Goal: Task Accomplishment & Management: Manage account settings

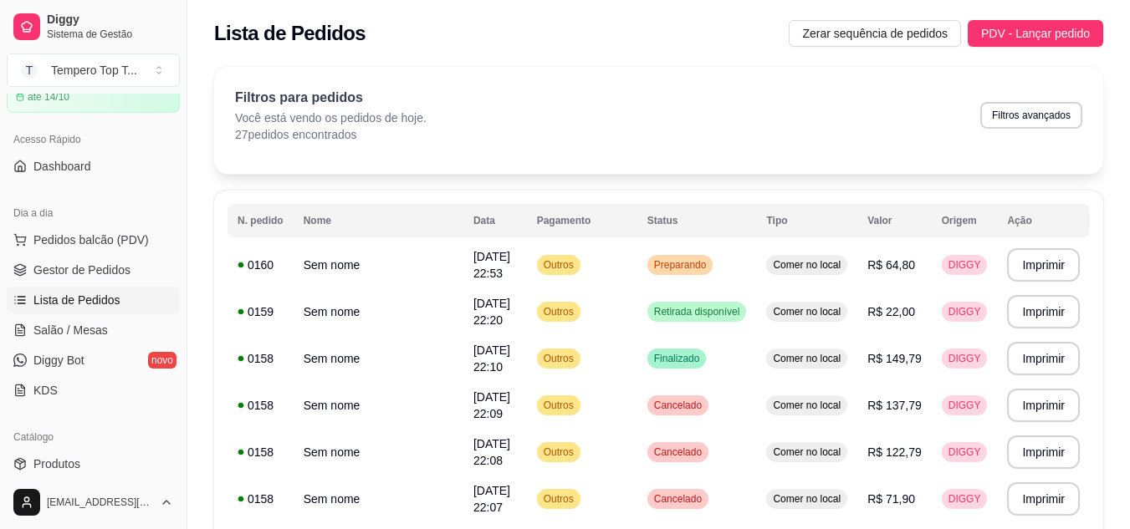
click at [683, 139] on div "Filtros para pedidos Você está vendo os pedidos de hoje. 27 pedidos encontrados…" at bounding box center [658, 115] width 847 height 55
click at [676, 307] on span "Retirada disponível" at bounding box center [697, 311] width 93 height 13
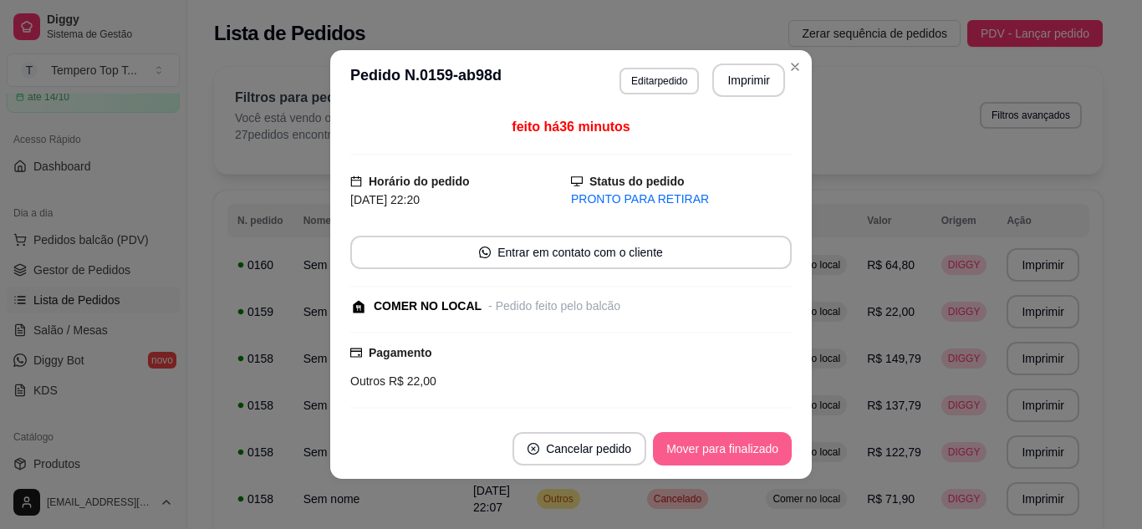
click at [693, 445] on button "Mover para finalizado" at bounding box center [722, 448] width 139 height 33
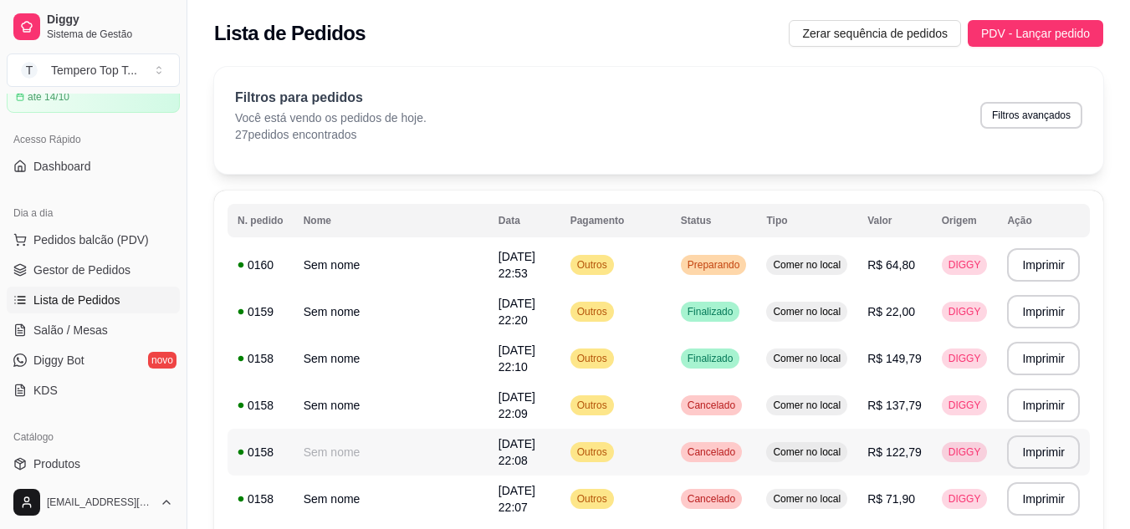
click at [631, 451] on td "Outros" at bounding box center [615, 452] width 110 height 47
click at [754, 360] on td "Finalizado" at bounding box center [714, 358] width 86 height 47
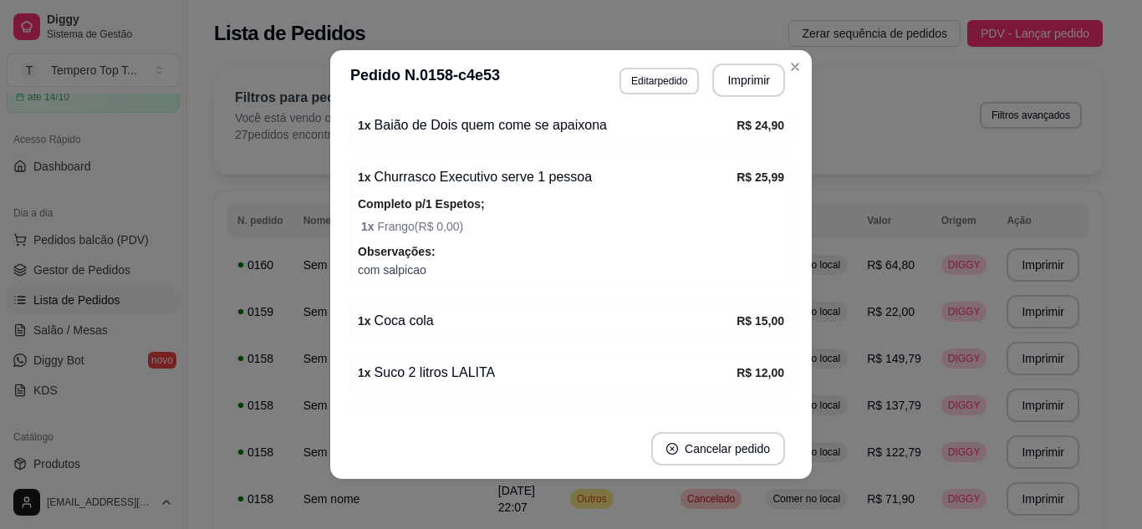
scroll to position [502, 0]
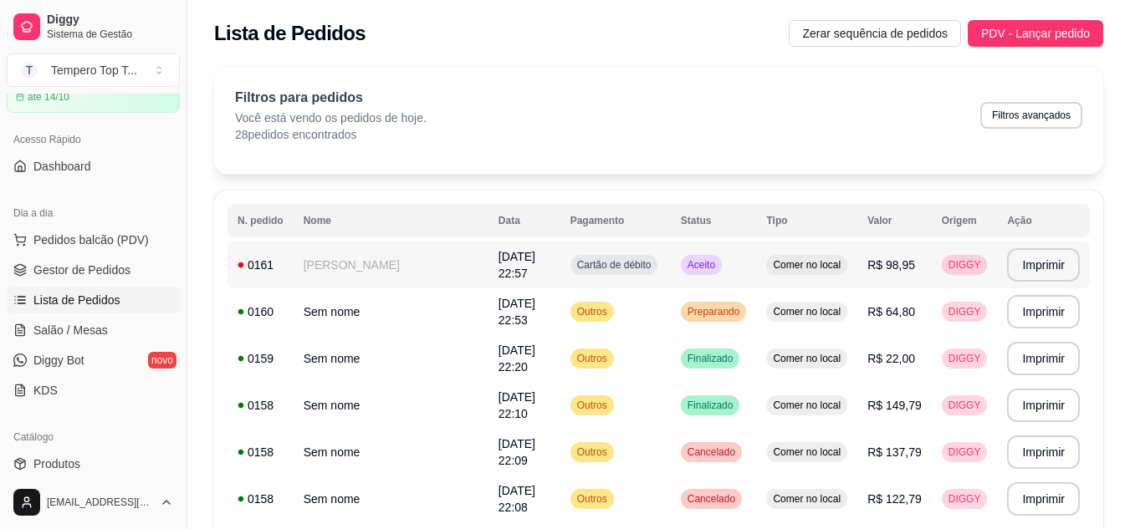
click at [957, 248] on td "DIGGY" at bounding box center [965, 265] width 66 height 47
click at [826, 268] on span "Comer no local" at bounding box center [806, 264] width 74 height 13
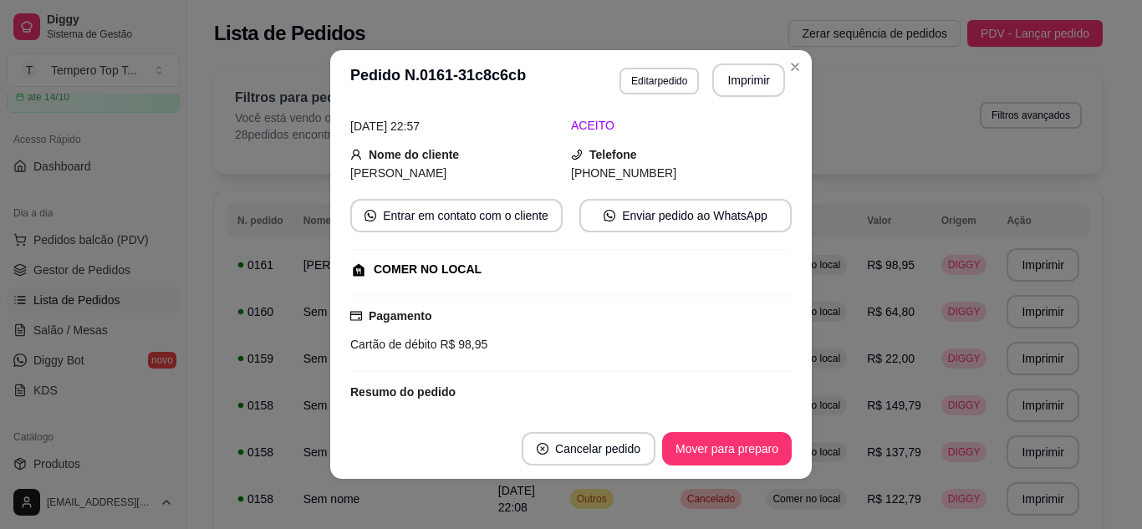
scroll to position [0, 0]
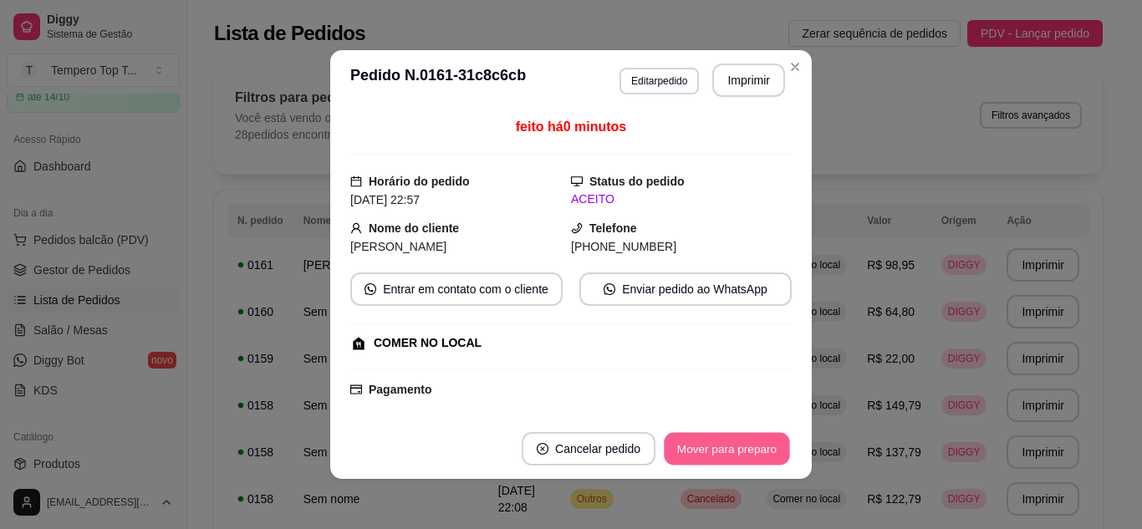
click at [752, 447] on button "Mover para preparo" at bounding box center [726, 449] width 125 height 33
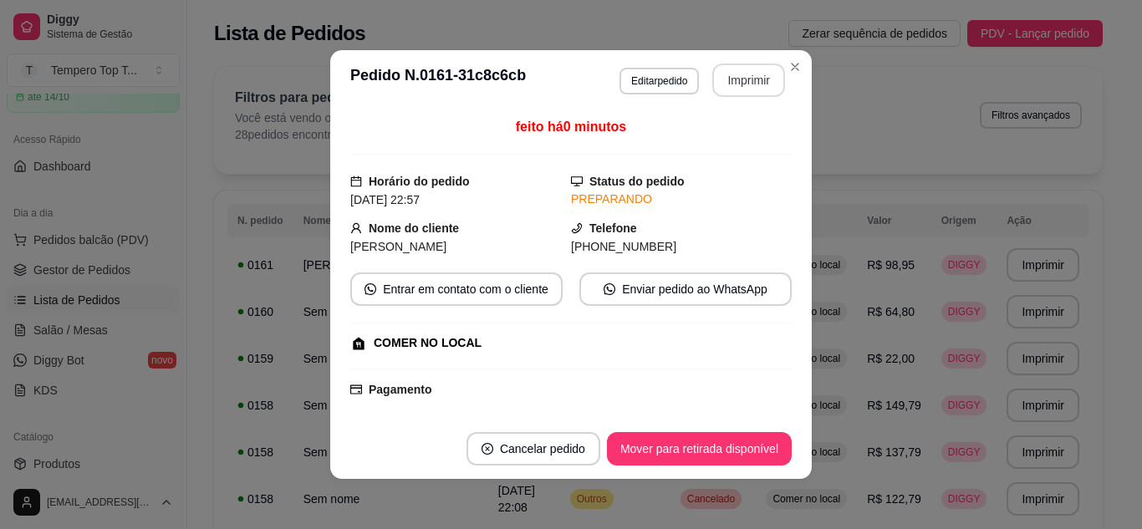
click at [748, 69] on button "Imprimir" at bounding box center [749, 80] width 73 height 33
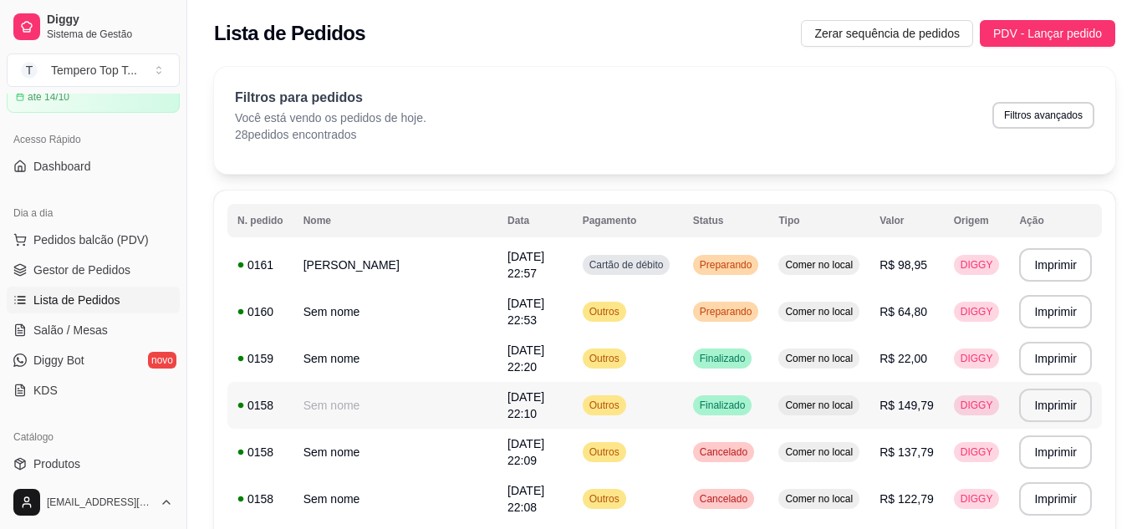
click at [769, 424] on td "Comer no local" at bounding box center [819, 405] width 101 height 47
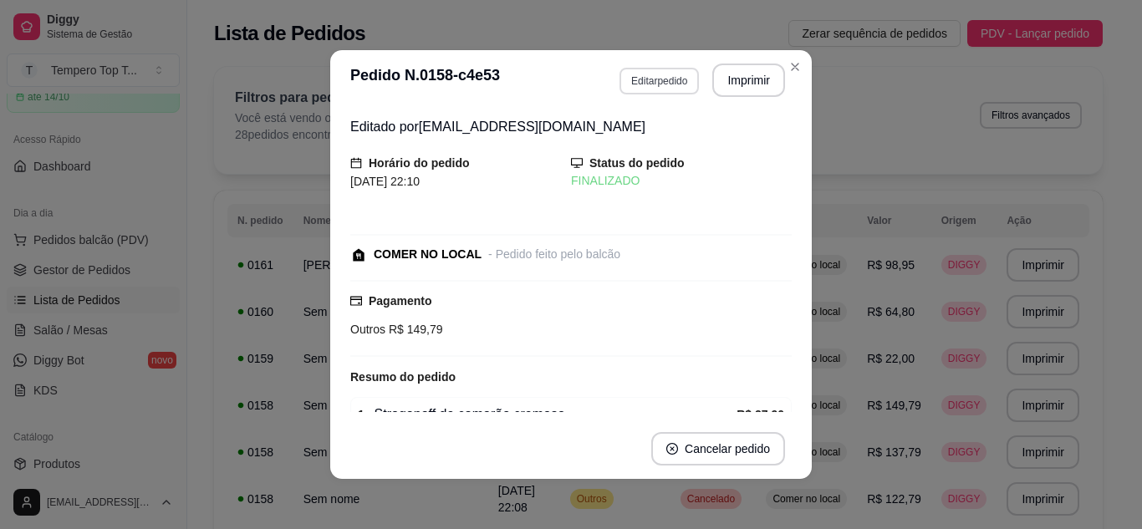
click at [646, 69] on button "Editar pedido" at bounding box center [659, 81] width 79 height 27
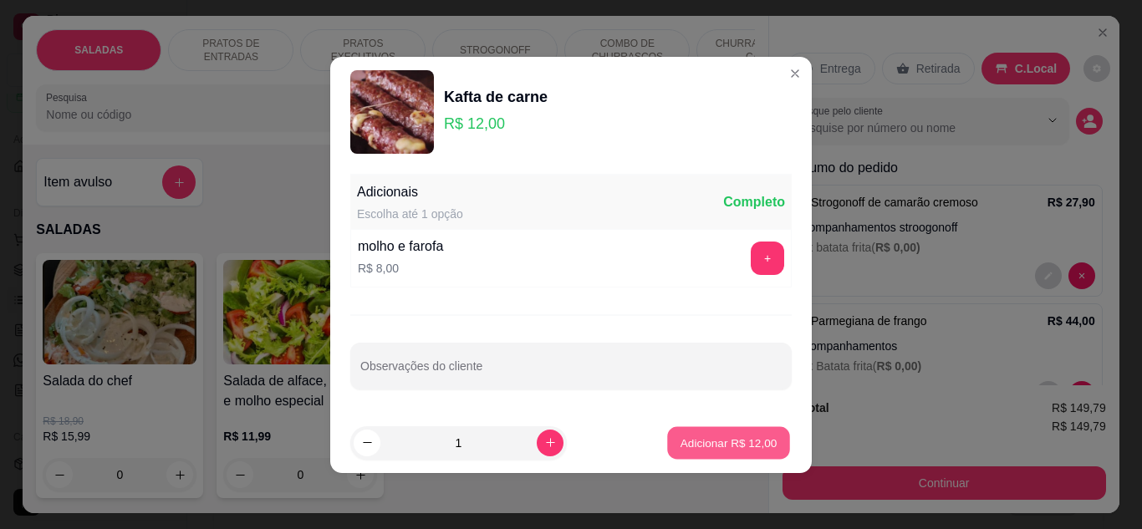
click at [681, 447] on p "Adicionar R$ 12,00" at bounding box center [729, 443] width 97 height 16
type input "1"
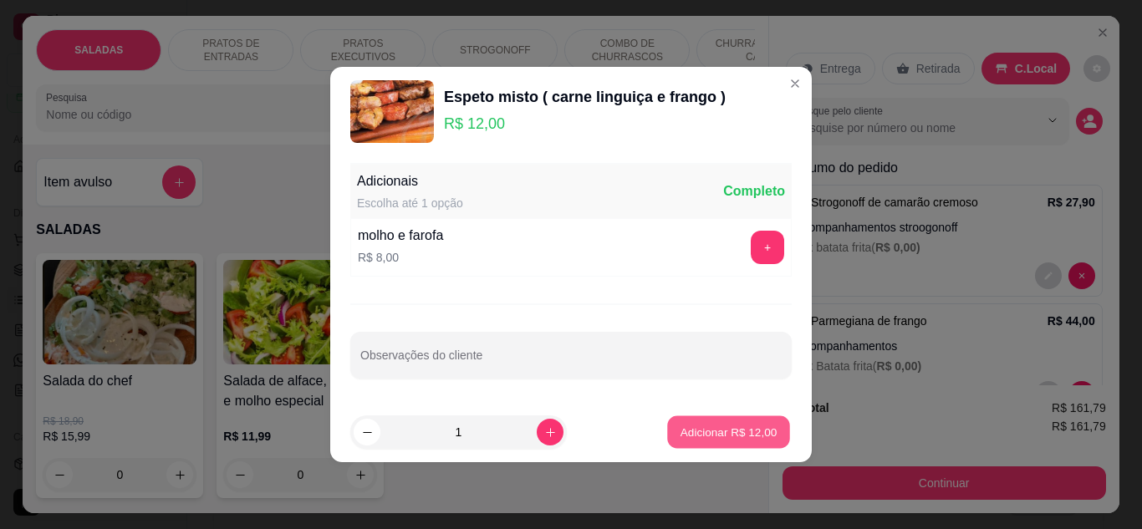
click at [681, 425] on p "Adicionar R$ 12,00" at bounding box center [729, 432] width 97 height 16
type input "1"
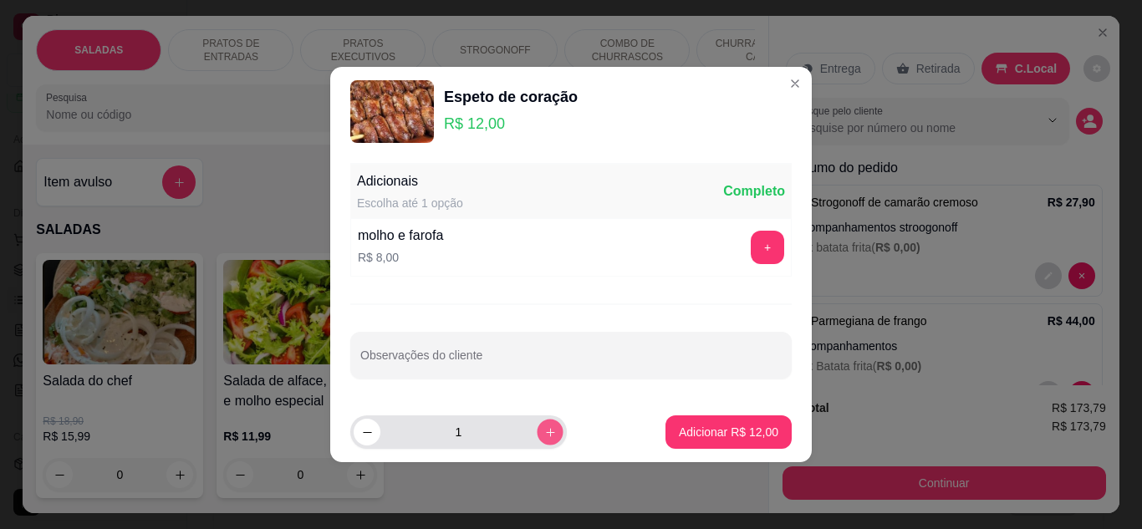
click at [544, 432] on icon "increase-product-quantity" at bounding box center [550, 433] width 13 height 13
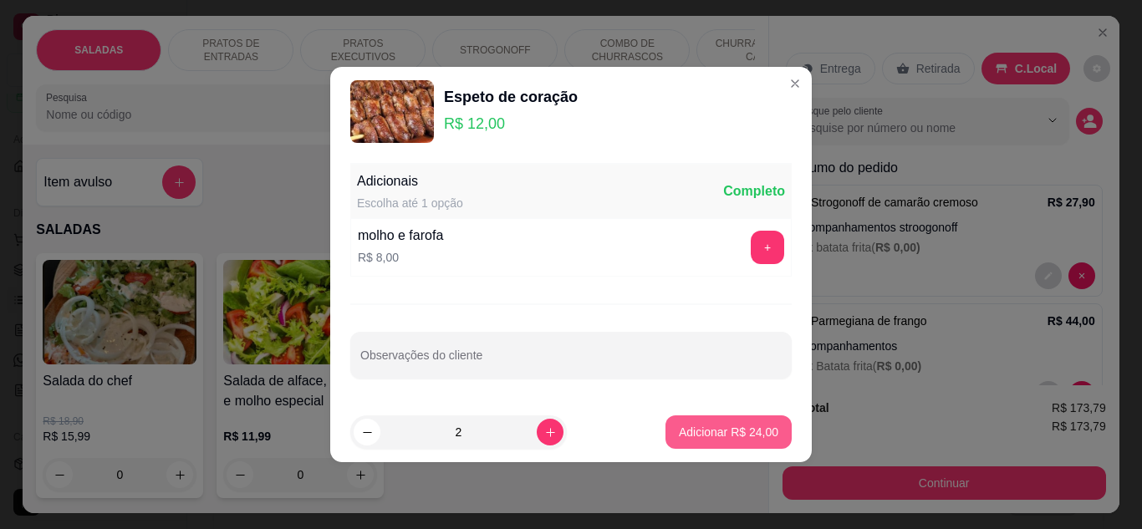
click at [713, 421] on button "Adicionar R$ 24,00" at bounding box center [729, 432] width 126 height 33
type input "2"
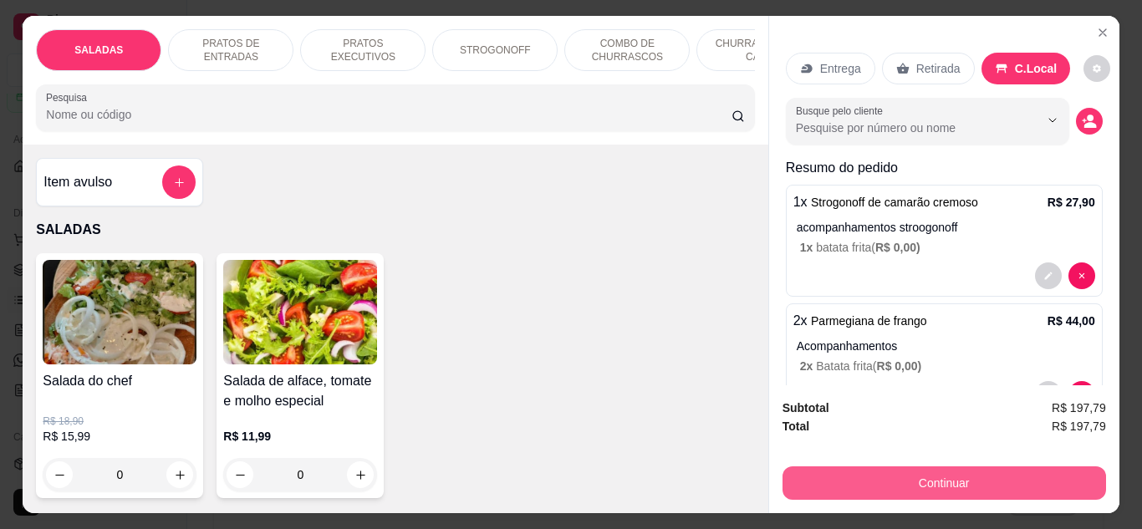
click at [955, 478] on button "Continuar" at bounding box center [945, 483] width 324 height 33
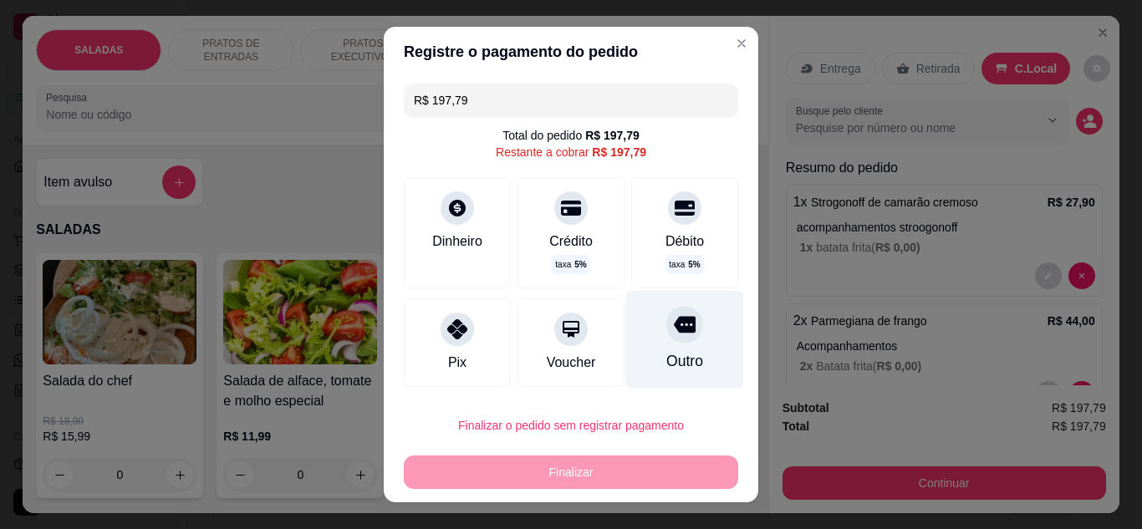
click at [678, 319] on div "Outro" at bounding box center [685, 339] width 118 height 98
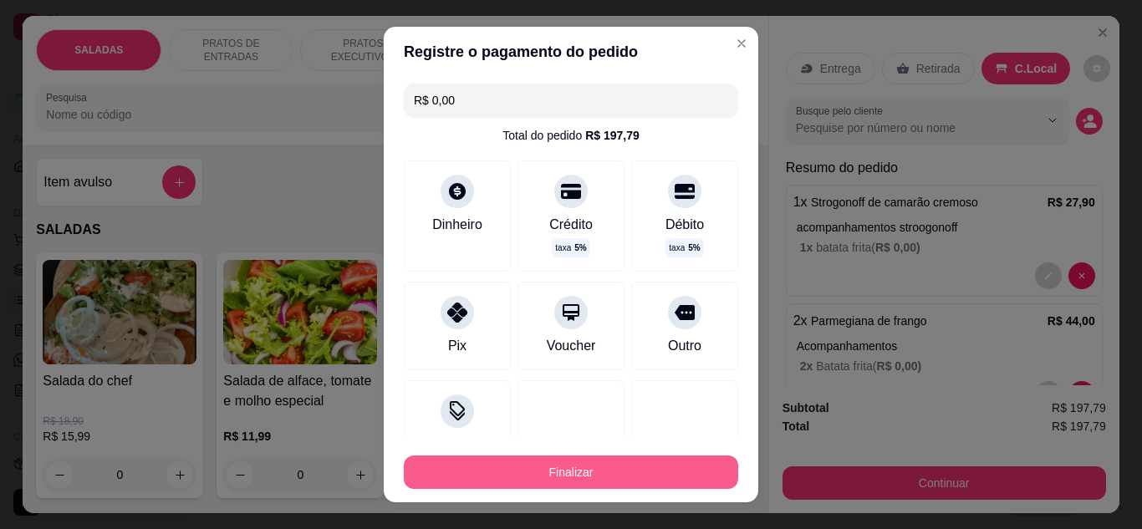
click at [677, 477] on button "Finalizar" at bounding box center [571, 472] width 335 height 33
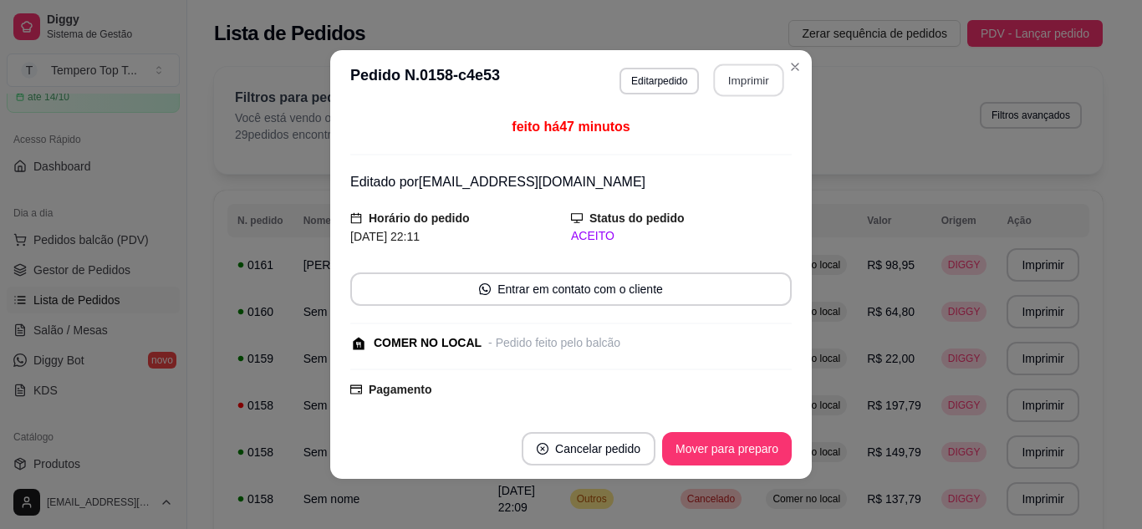
click at [758, 67] on button "Imprimir" at bounding box center [749, 80] width 70 height 33
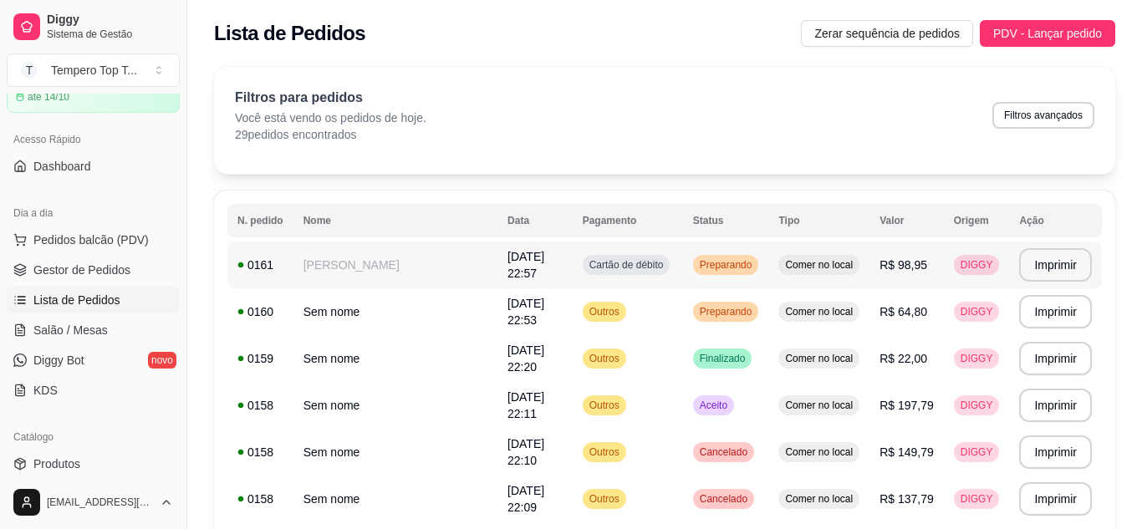
click at [820, 267] on span "Comer no local" at bounding box center [819, 264] width 74 height 13
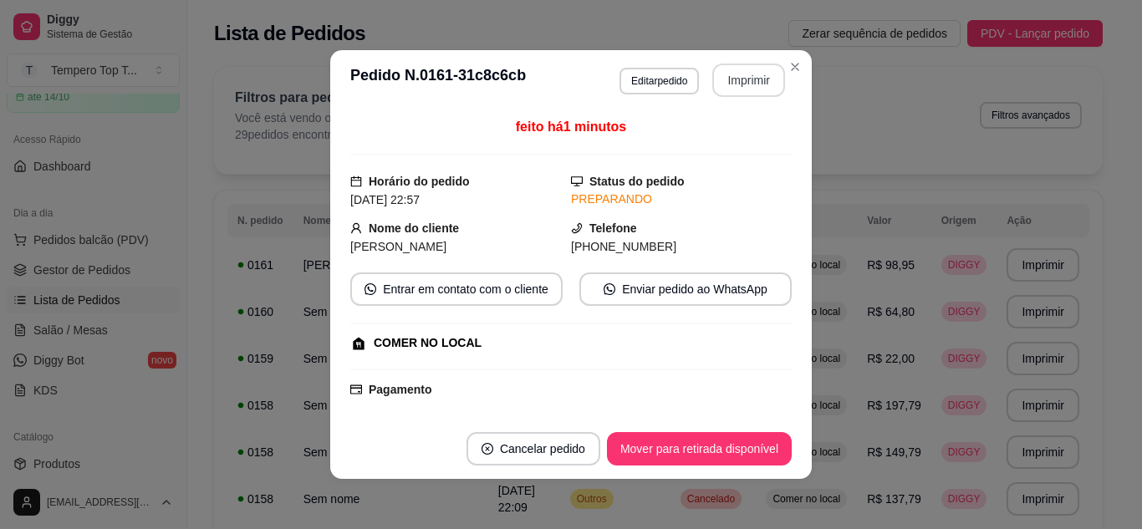
click at [751, 83] on button "Imprimir" at bounding box center [749, 80] width 73 height 33
click at [671, 72] on button "Editar pedido" at bounding box center [659, 81] width 79 height 27
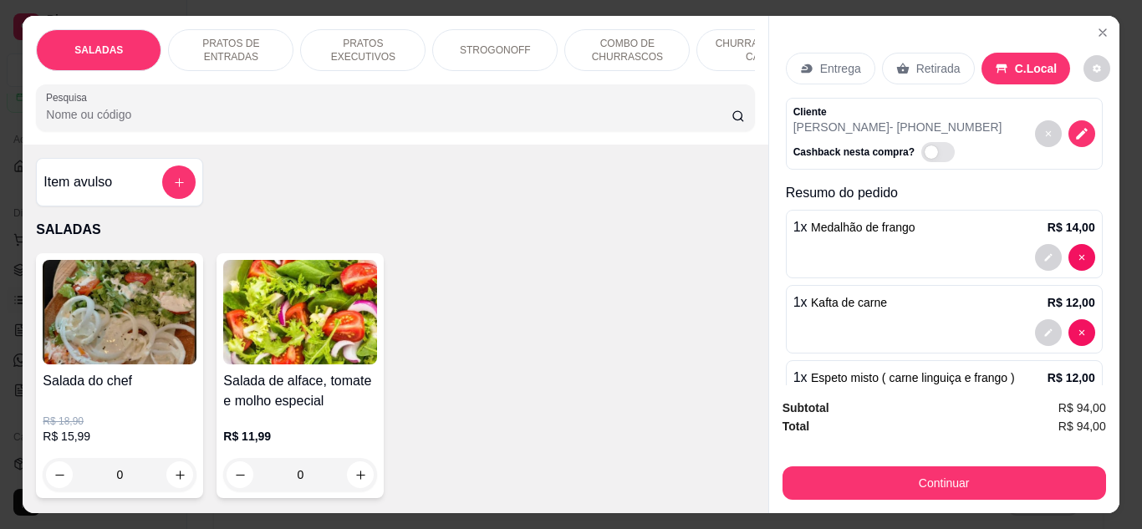
type input "1"
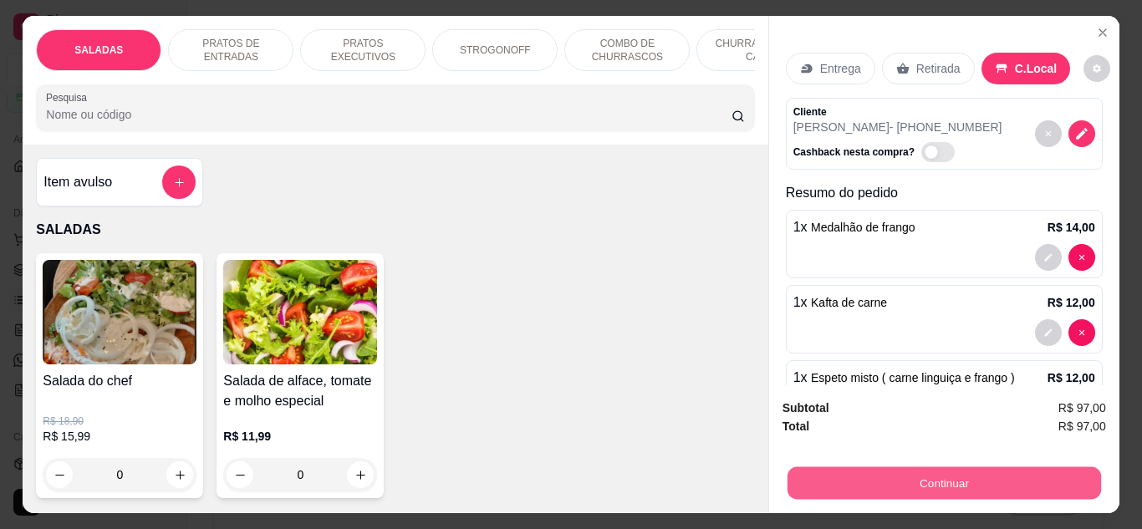
click at [816, 481] on button "Continuar" at bounding box center [944, 484] width 314 height 33
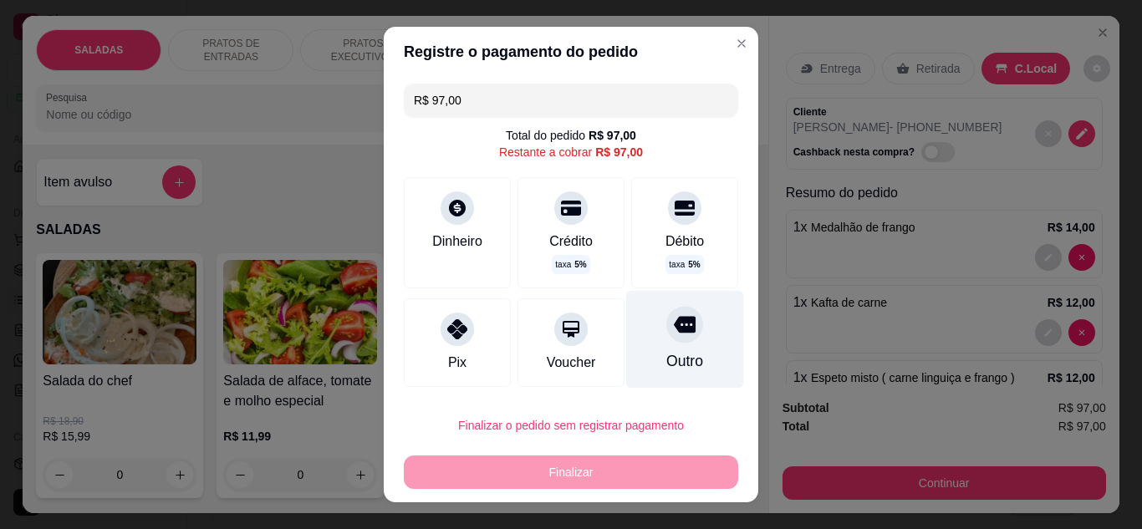
click at [669, 345] on div "Outro" at bounding box center [685, 339] width 118 height 98
type input "R$ 0,00"
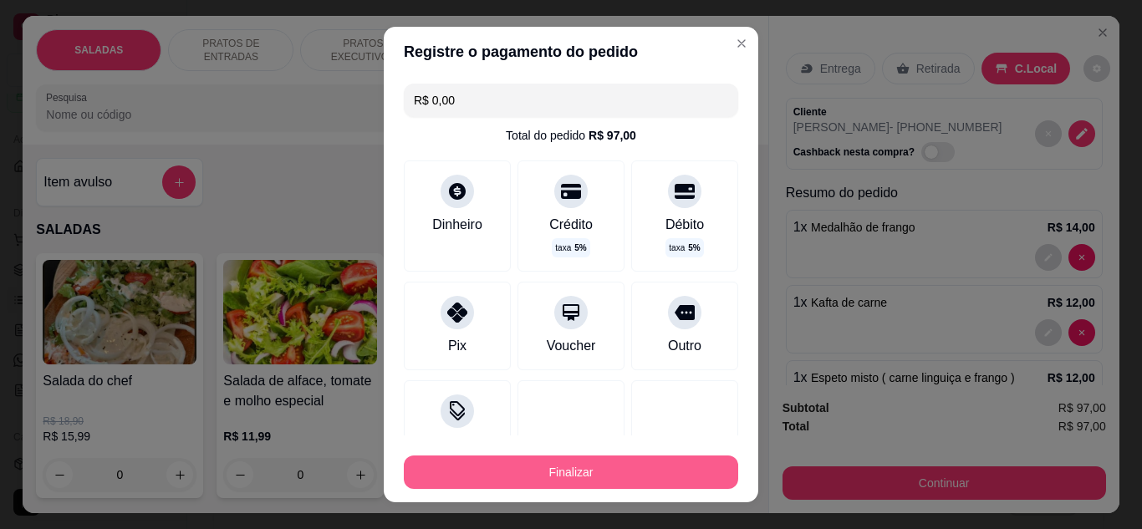
click at [653, 463] on button "Finalizar" at bounding box center [571, 472] width 335 height 33
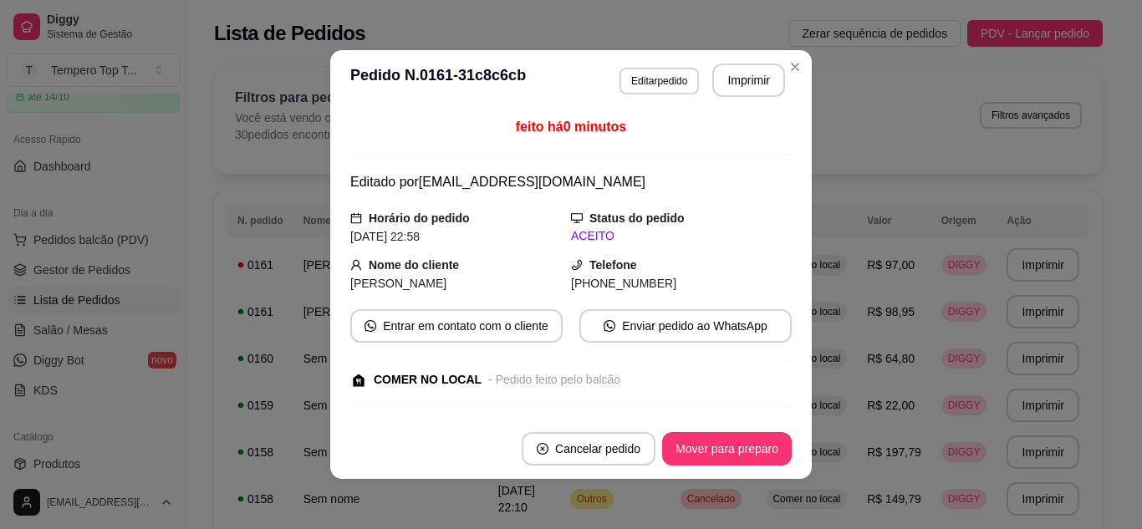
drag, startPoint x: 754, startPoint y: 60, endPoint x: 754, endPoint y: 74, distance: 13.4
click at [754, 74] on header "**********" at bounding box center [571, 80] width 482 height 60
click at [754, 74] on button "Imprimir" at bounding box center [749, 80] width 73 height 33
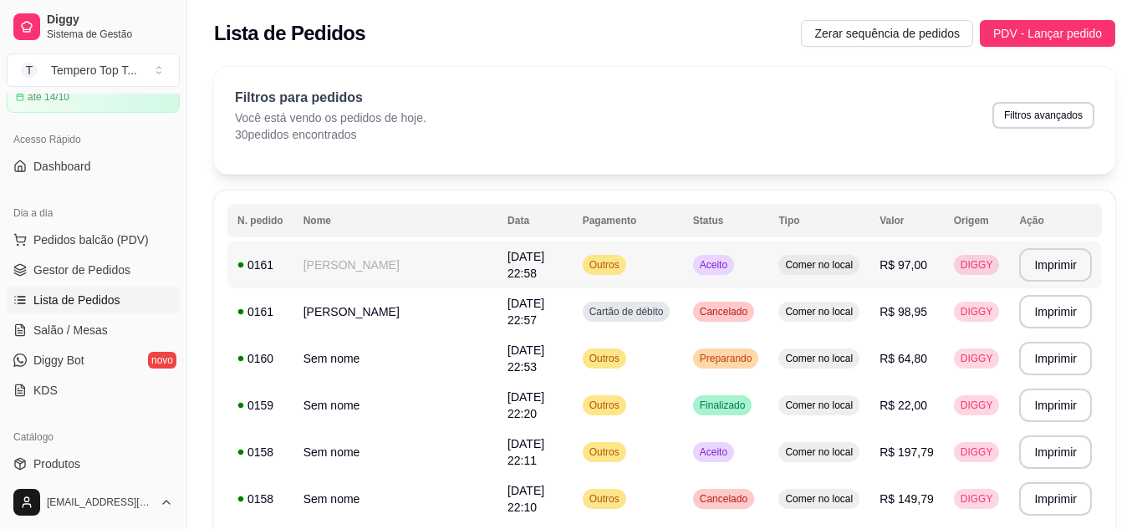
click at [672, 253] on td "Outros" at bounding box center [628, 265] width 110 height 47
click at [1036, 261] on button "Imprimir" at bounding box center [1056, 265] width 70 height 33
click at [700, 273] on div "Aceito" at bounding box center [713, 265] width 41 height 20
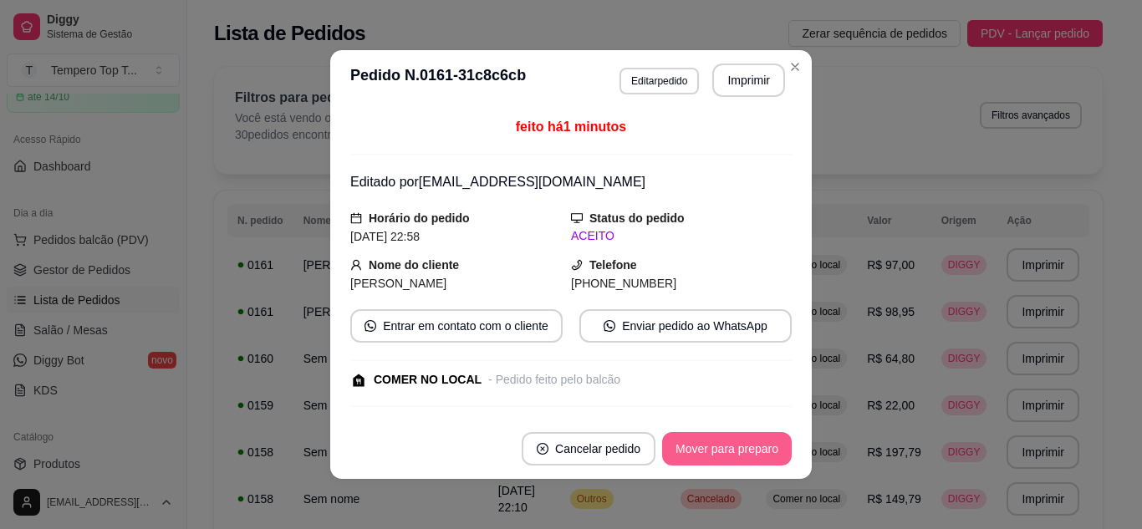
click at [696, 439] on button "Mover para preparo" at bounding box center [727, 448] width 130 height 33
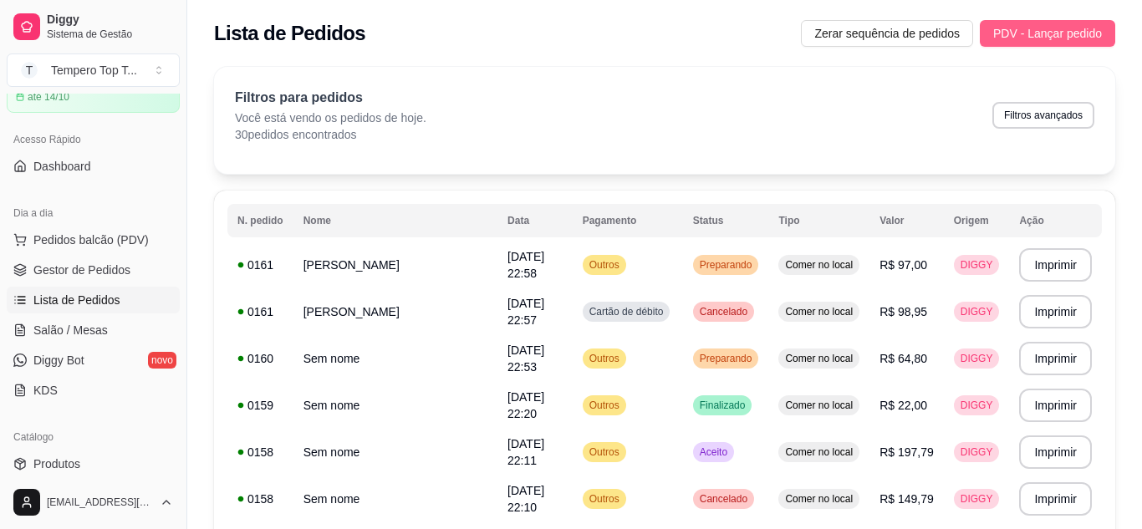
click at [1036, 33] on span "PDV - Lançar pedido" at bounding box center [1048, 33] width 109 height 18
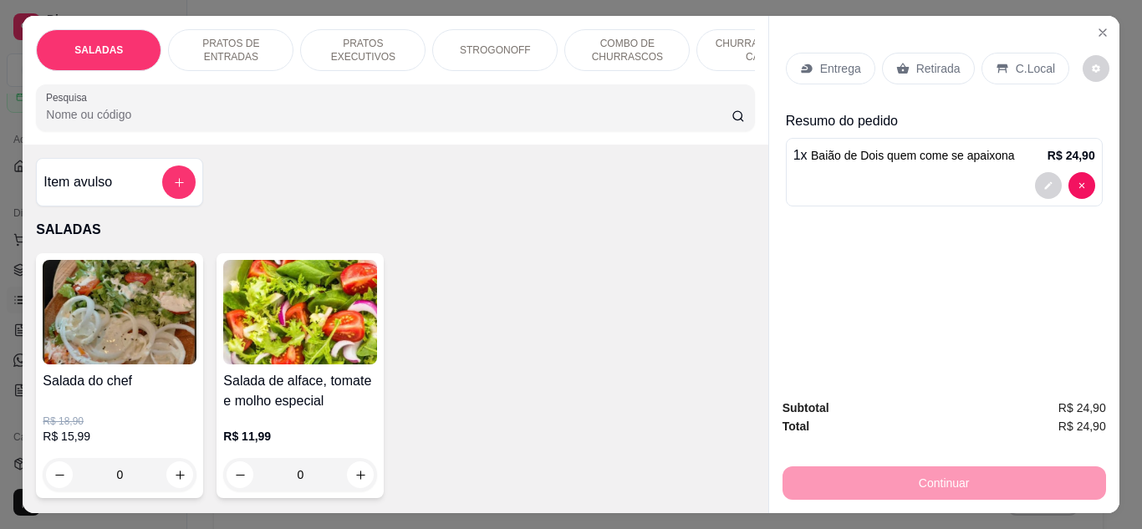
type input "2"
click at [1012, 53] on div "C.Local" at bounding box center [1026, 69] width 88 height 32
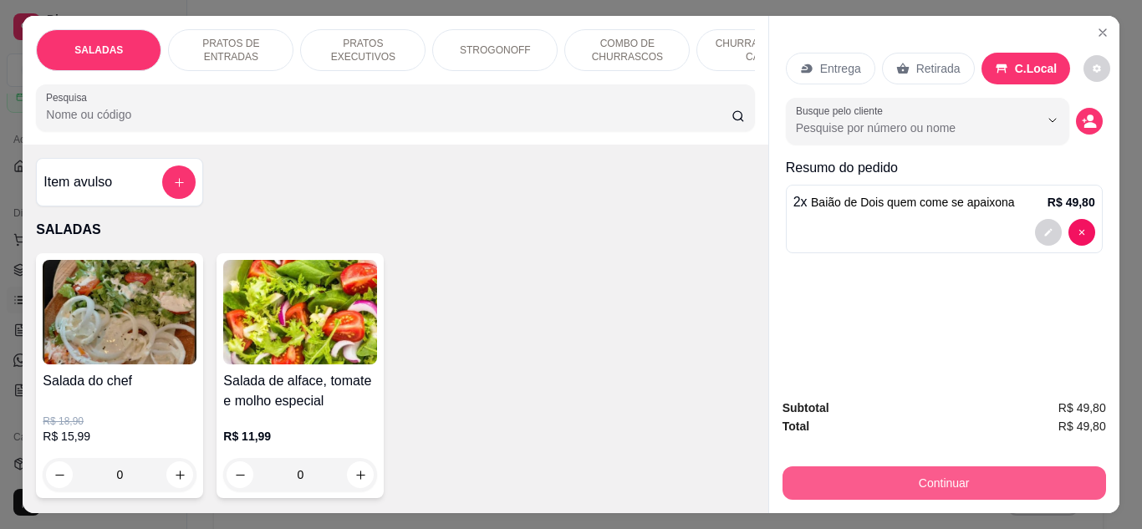
click at [1006, 467] on button "Continuar" at bounding box center [945, 483] width 324 height 33
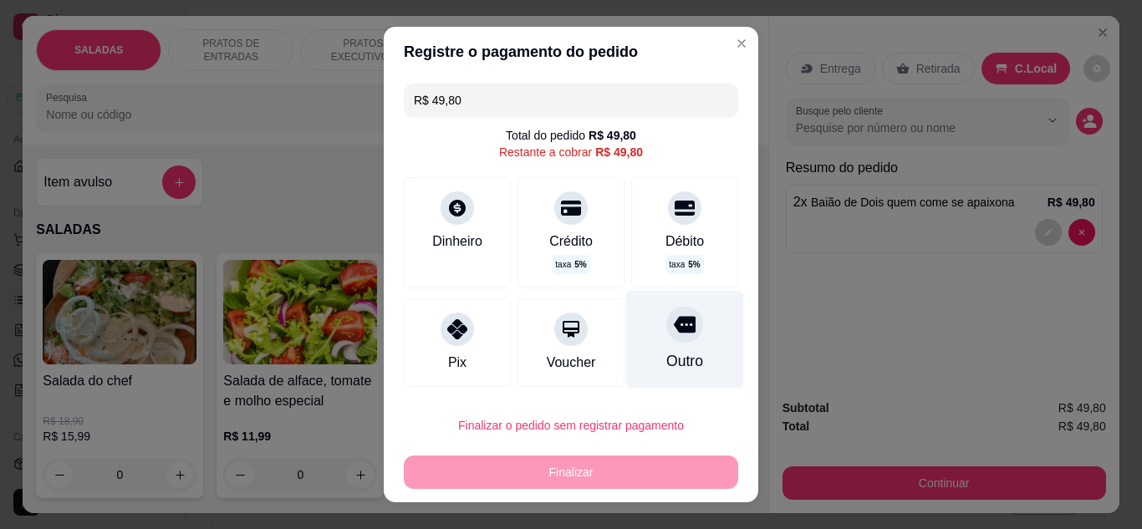
click at [677, 336] on div "Outro" at bounding box center [685, 339] width 118 height 98
type input "R$ 0,00"
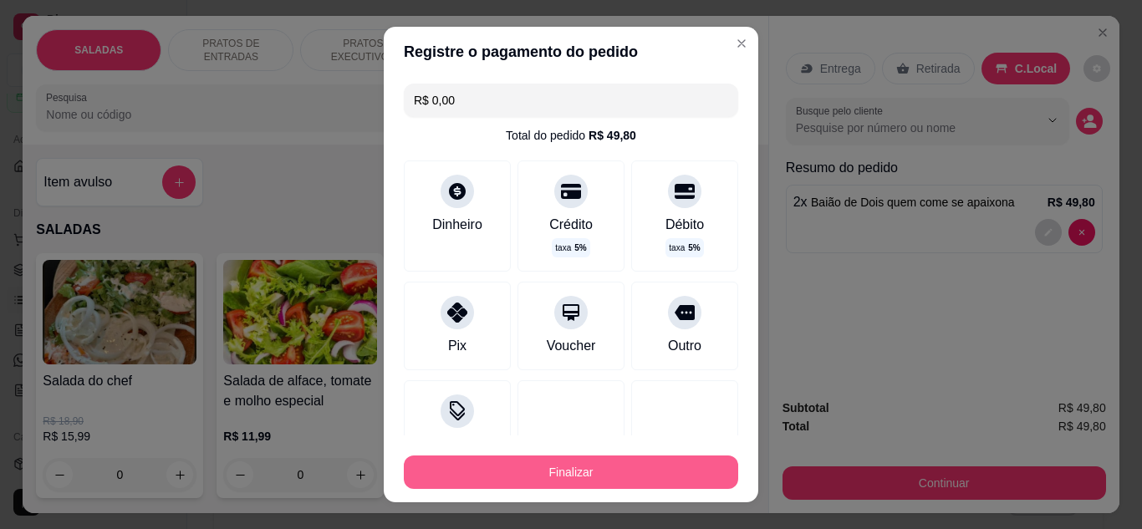
click at [677, 463] on button "Finalizar" at bounding box center [571, 472] width 335 height 33
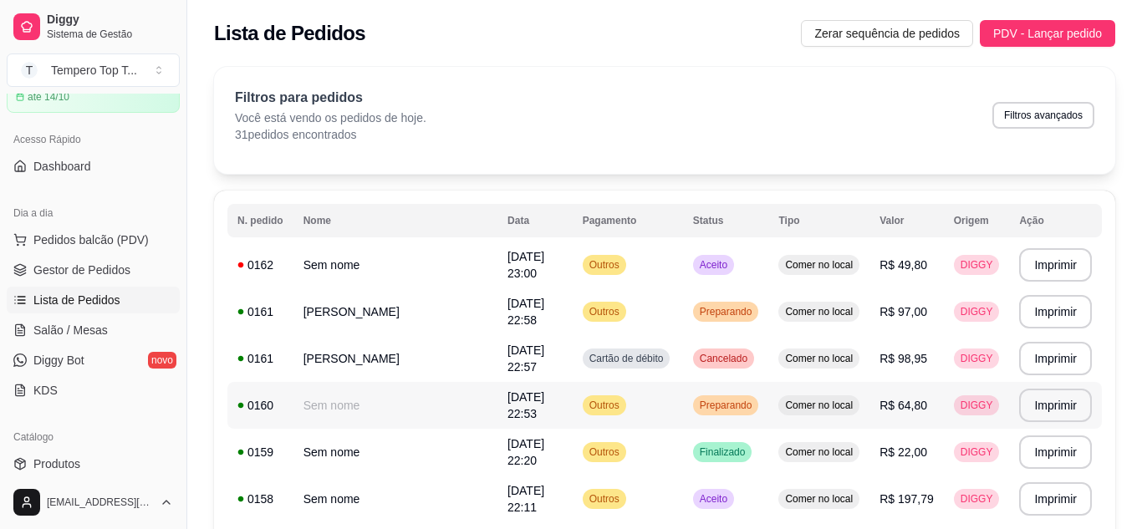
click at [741, 410] on span "Preparando" at bounding box center [726, 405] width 59 height 13
click at [930, 277] on td "R$ 49,80" at bounding box center [907, 265] width 74 height 47
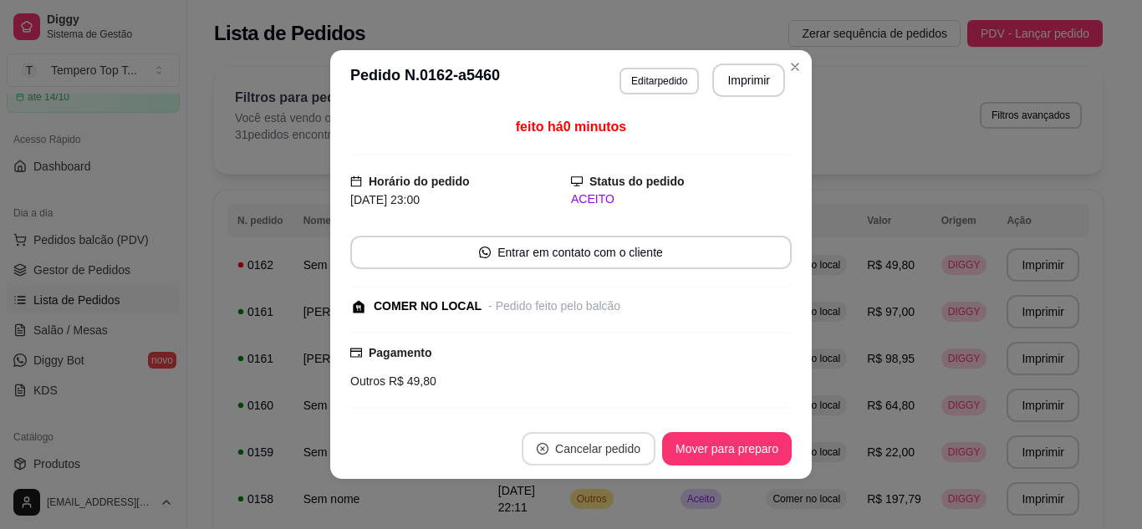
click at [544, 438] on button "Cancelar pedido" at bounding box center [589, 448] width 134 height 33
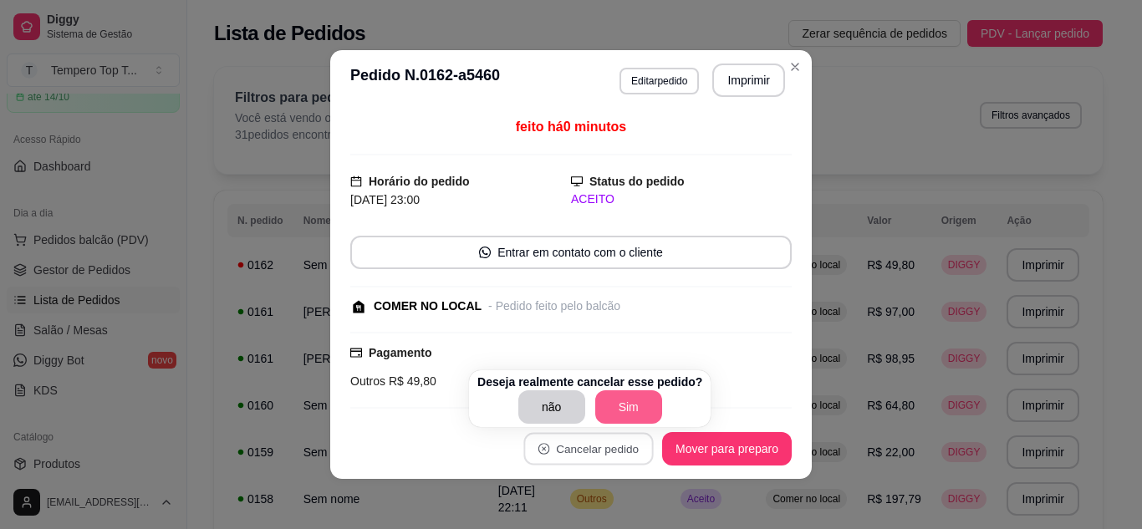
click at [595, 409] on button "Sim" at bounding box center [628, 407] width 67 height 33
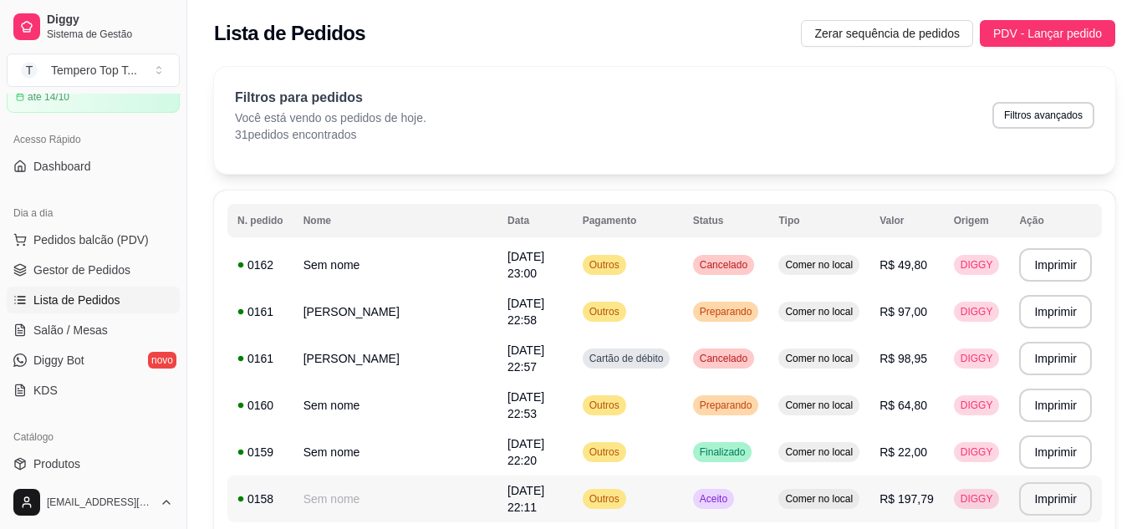
click at [880, 496] on span "R$ 197,79" at bounding box center [907, 499] width 54 height 13
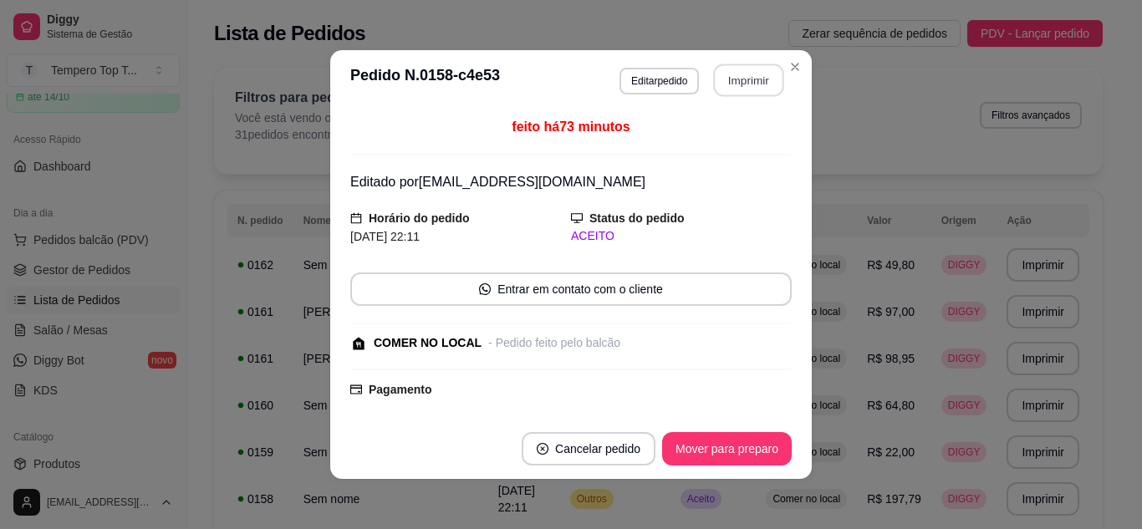
click at [735, 67] on button "Imprimir" at bounding box center [749, 80] width 70 height 33
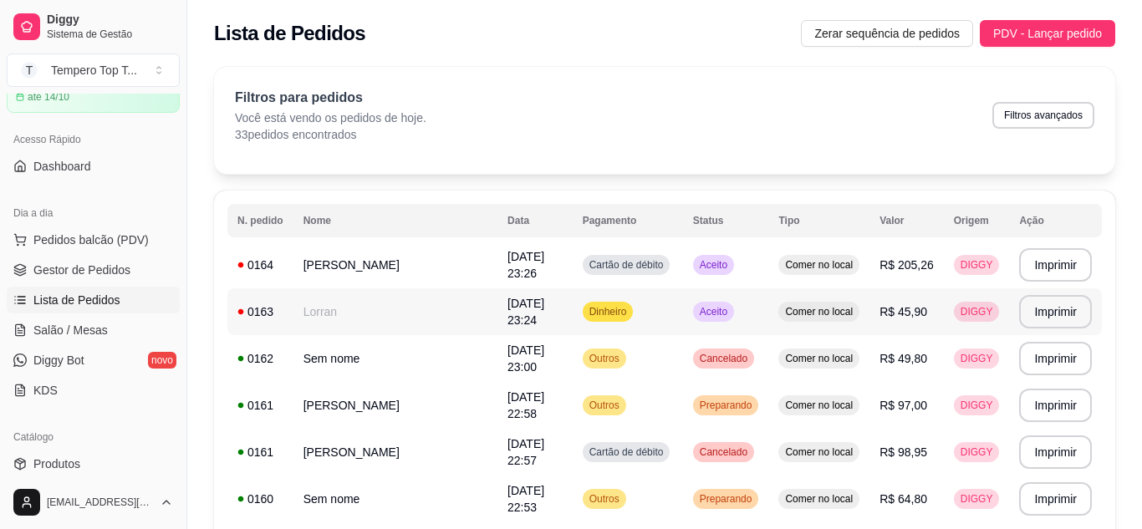
click at [546, 325] on td "[DATE] 23:24" at bounding box center [535, 312] width 75 height 47
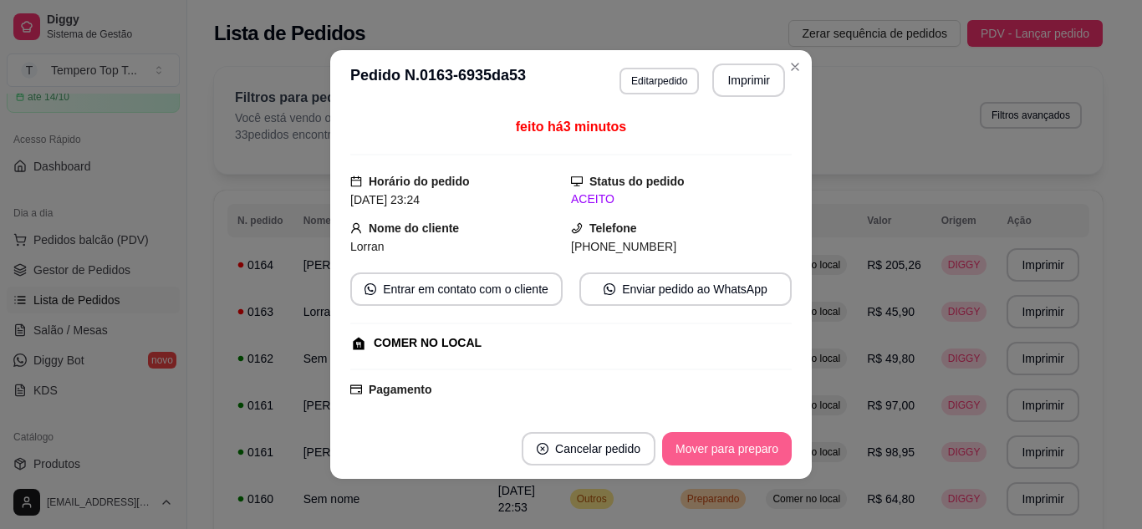
click at [669, 442] on button "Mover para preparo" at bounding box center [727, 448] width 130 height 33
click at [669, 442] on button "Mover para retirada disponível" at bounding box center [699, 449] width 179 height 33
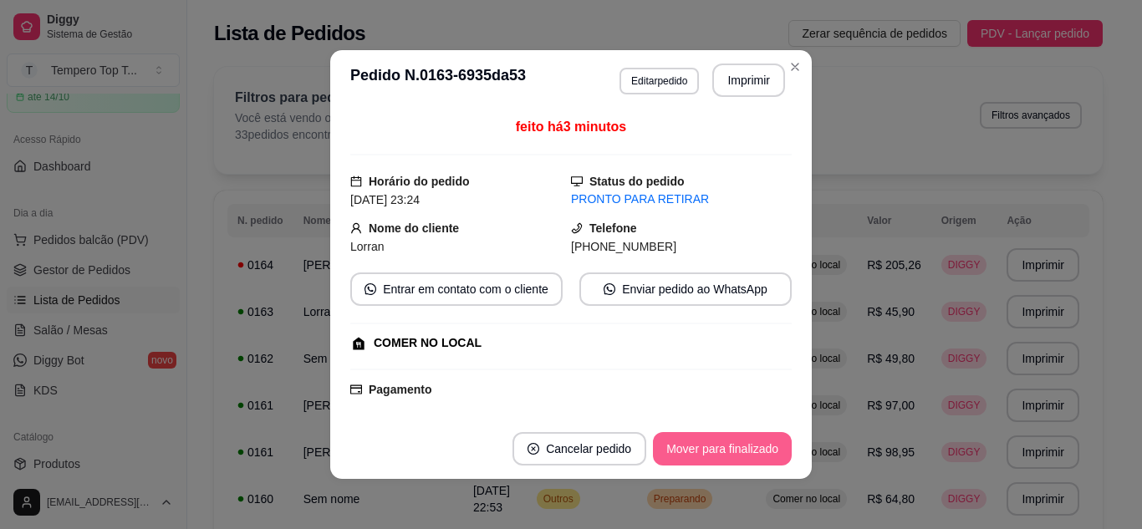
click at [669, 442] on button "Mover para finalizado" at bounding box center [722, 448] width 139 height 33
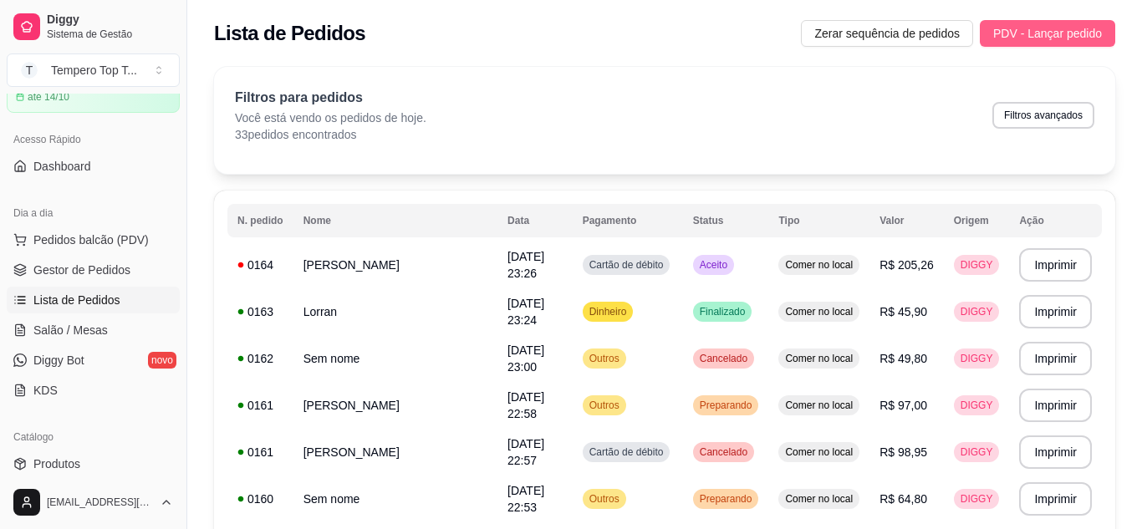
click at [1004, 23] on button "PDV - Lançar pedido" at bounding box center [1047, 33] width 135 height 27
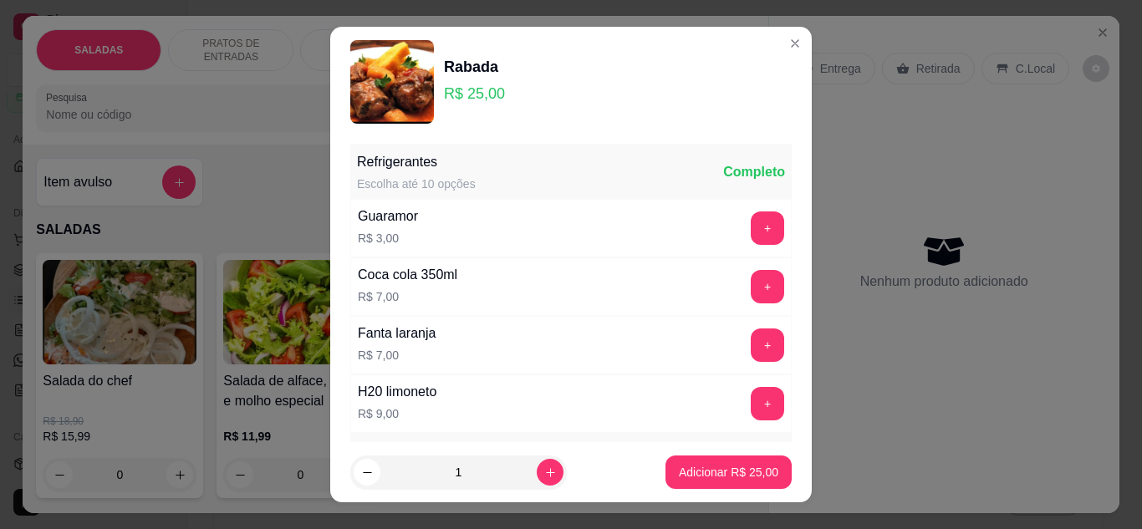
click at [723, 464] on p "Adicionar R$ 25,00" at bounding box center [729, 472] width 100 height 17
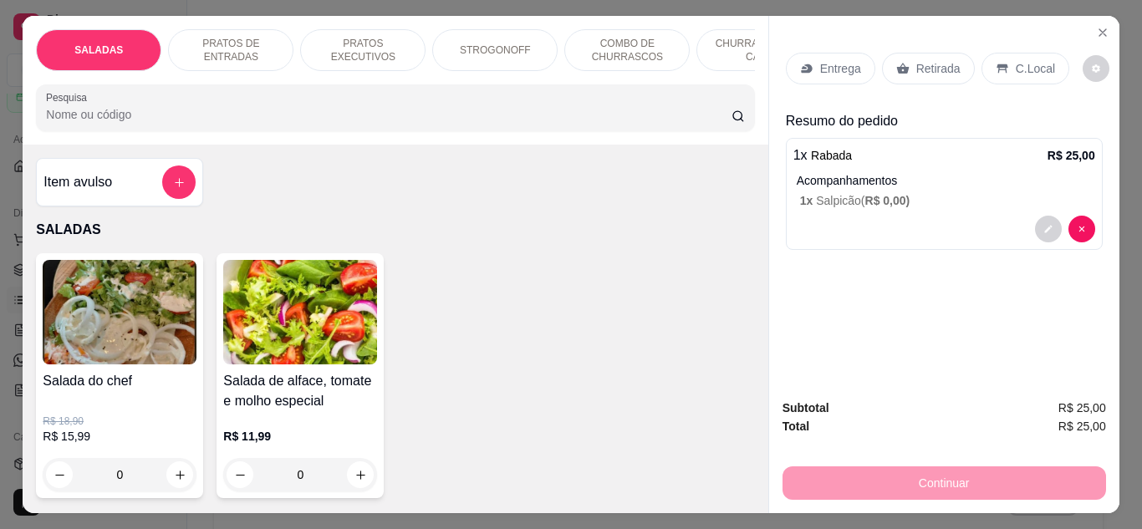
click at [927, 60] on p "Retirada" at bounding box center [939, 68] width 44 height 17
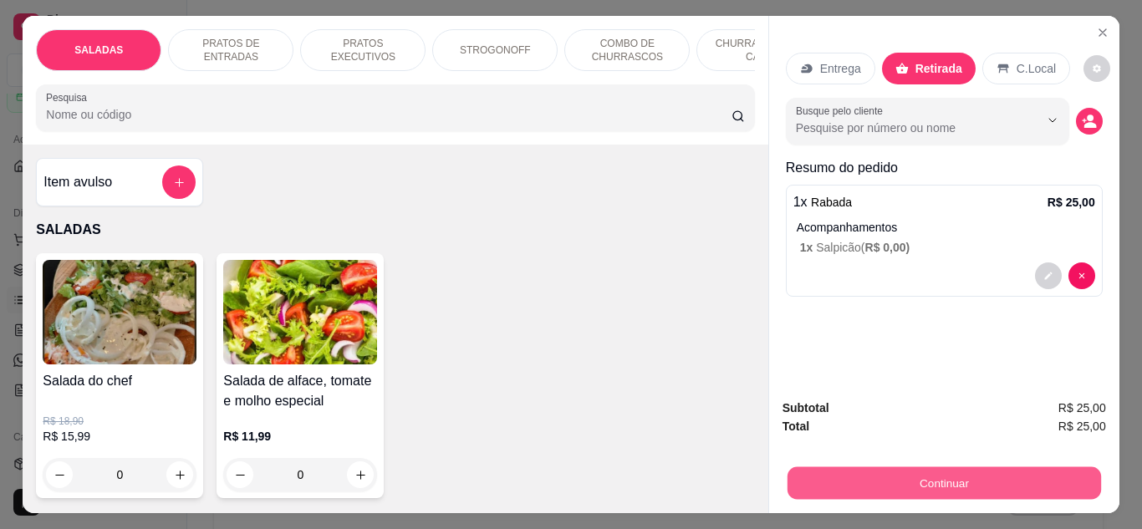
click at [955, 468] on button "Continuar" at bounding box center [944, 484] width 314 height 33
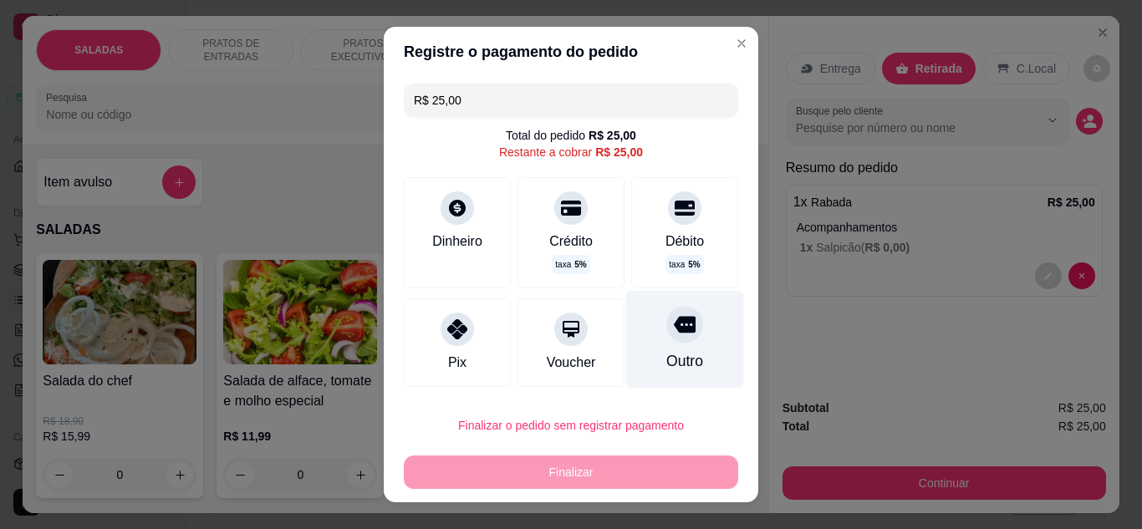
click at [667, 340] on div at bounding box center [685, 324] width 37 height 37
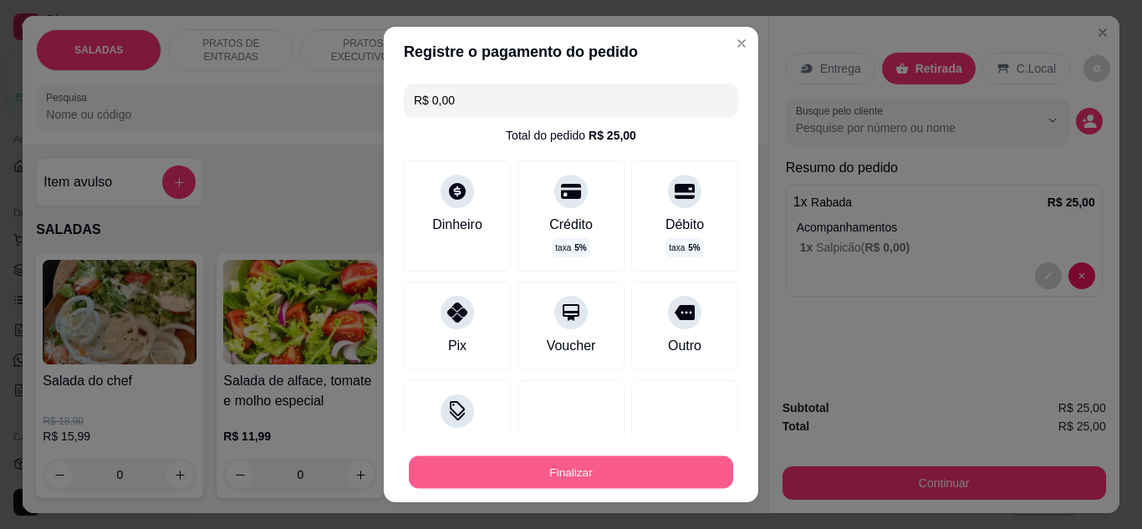
click at [626, 471] on button "Finalizar" at bounding box center [571, 473] width 325 height 33
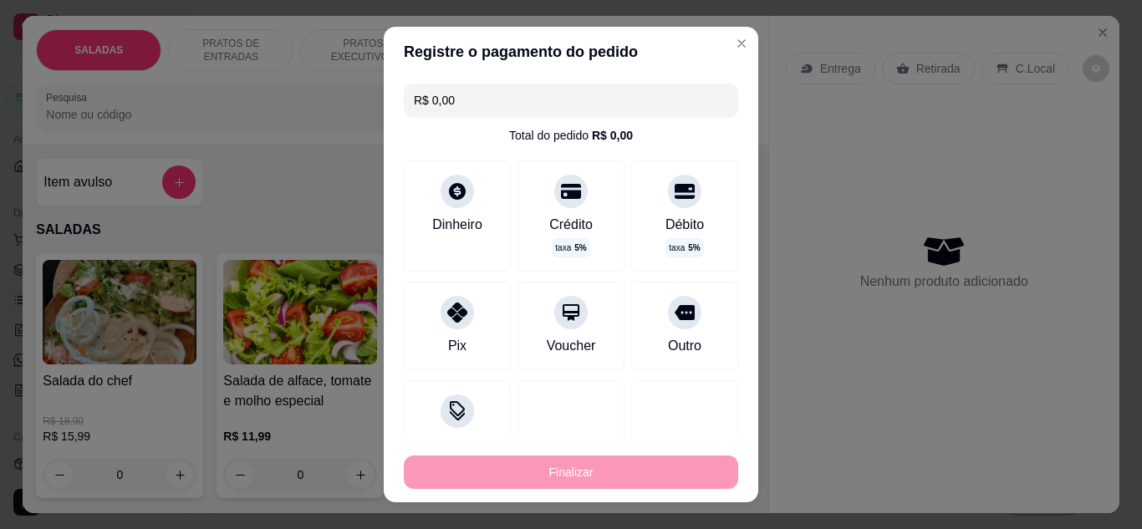
type input "-R$ 25,00"
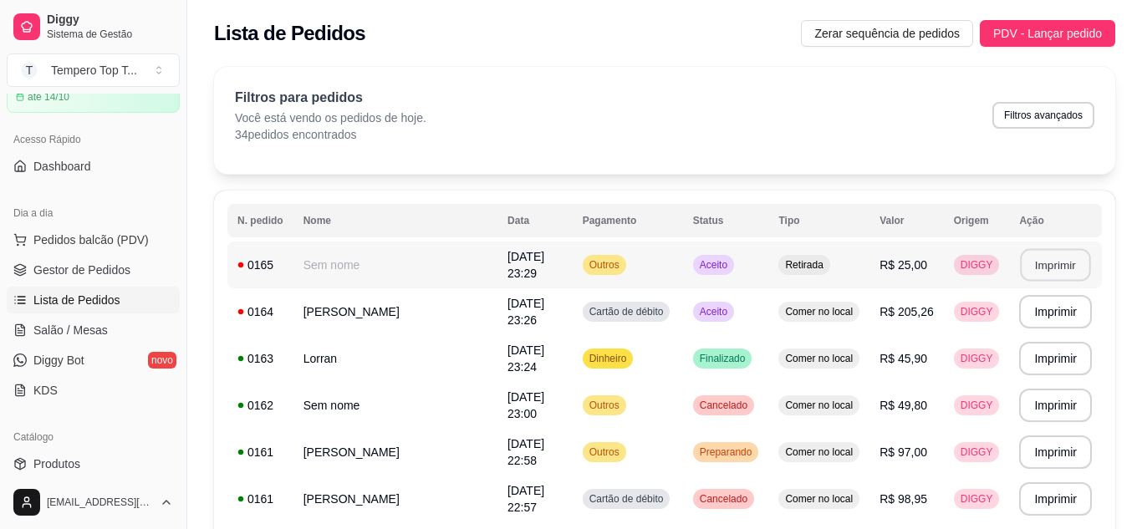
click at [1021, 269] on button "Imprimir" at bounding box center [1056, 265] width 70 height 33
click at [1050, 260] on button "Imprimir" at bounding box center [1056, 264] width 73 height 33
click at [889, 327] on td "R$ 205,26" at bounding box center [907, 312] width 74 height 47
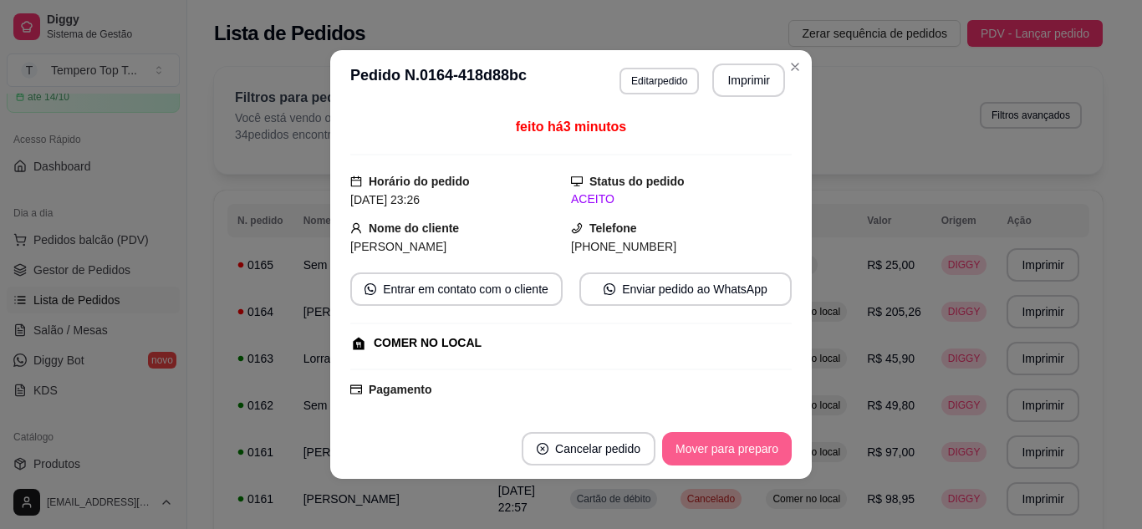
click at [730, 427] on footer "Cancelar pedido Mover para preparo" at bounding box center [571, 449] width 482 height 60
click at [722, 454] on button "Mover para preparo" at bounding box center [727, 448] width 130 height 33
click at [722, 457] on button "Mover para retirada disponível" at bounding box center [699, 448] width 185 height 33
click at [719, 458] on button "Mover para finalizado" at bounding box center [722, 448] width 139 height 33
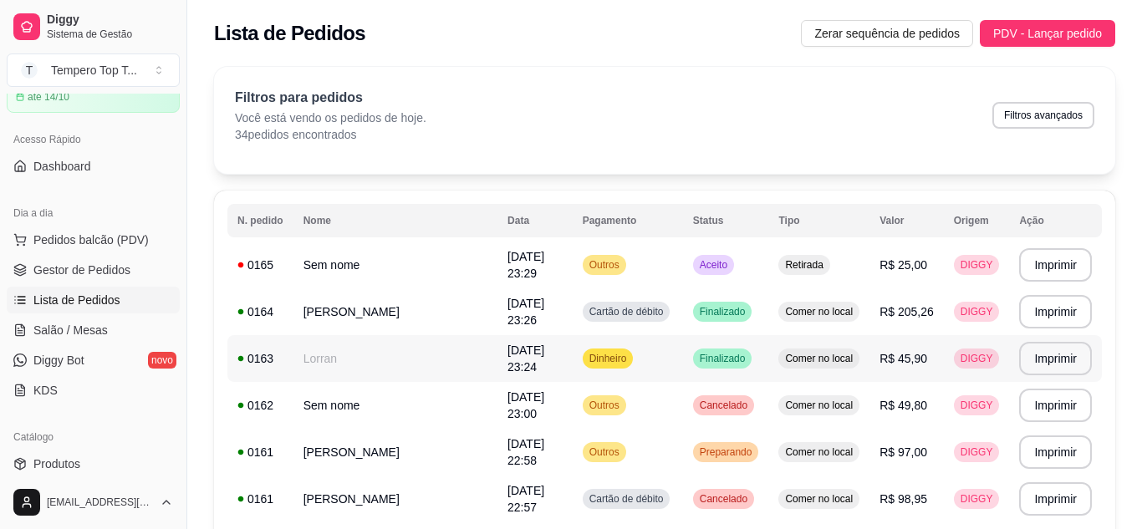
click at [885, 350] on td "R$ 45,90" at bounding box center [907, 358] width 74 height 47
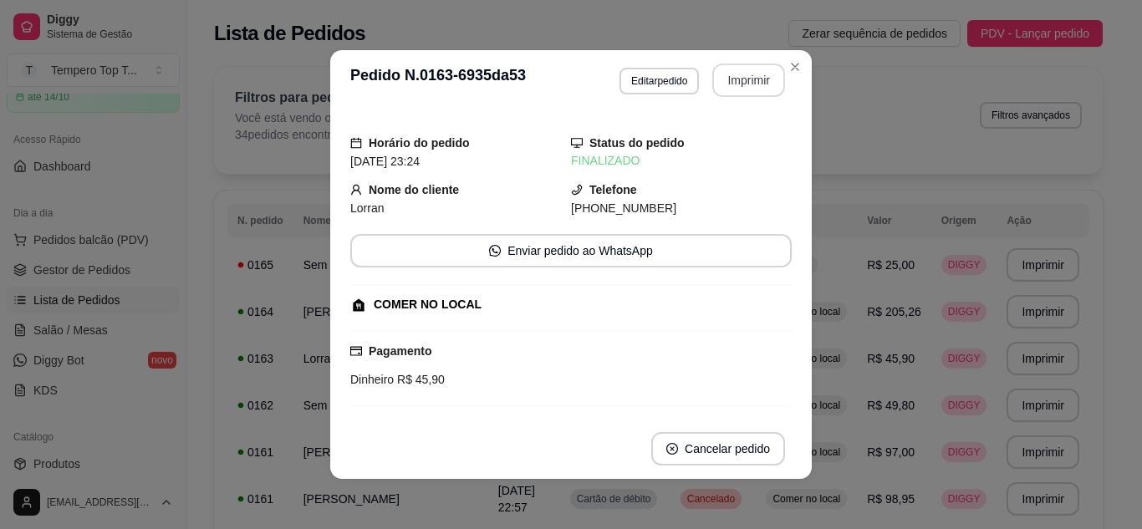
click at [731, 78] on button "Imprimir" at bounding box center [749, 80] width 73 height 33
click at [754, 84] on button "Imprimir" at bounding box center [749, 80] width 70 height 33
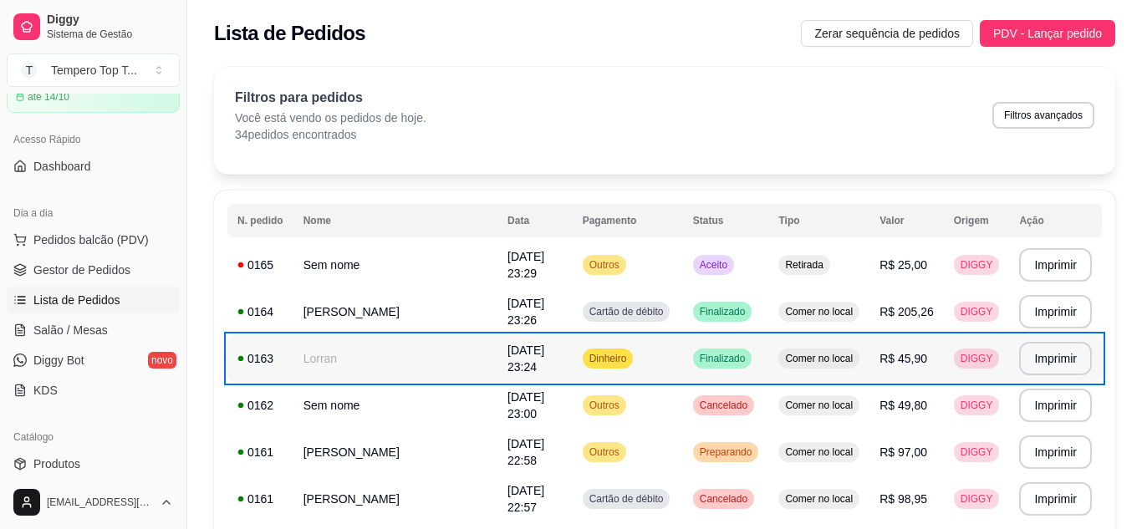
click at [880, 358] on span "R$ 45,90" at bounding box center [904, 358] width 48 height 13
click at [850, 358] on div "Comer no local" at bounding box center [819, 359] width 81 height 20
click at [898, 357] on span "R$ 45,90" at bounding box center [904, 358] width 48 height 13
click at [633, 365] on td "Dinheiro" at bounding box center [628, 358] width 110 height 47
click at [49, 424] on div "Catálogo" at bounding box center [93, 437] width 173 height 27
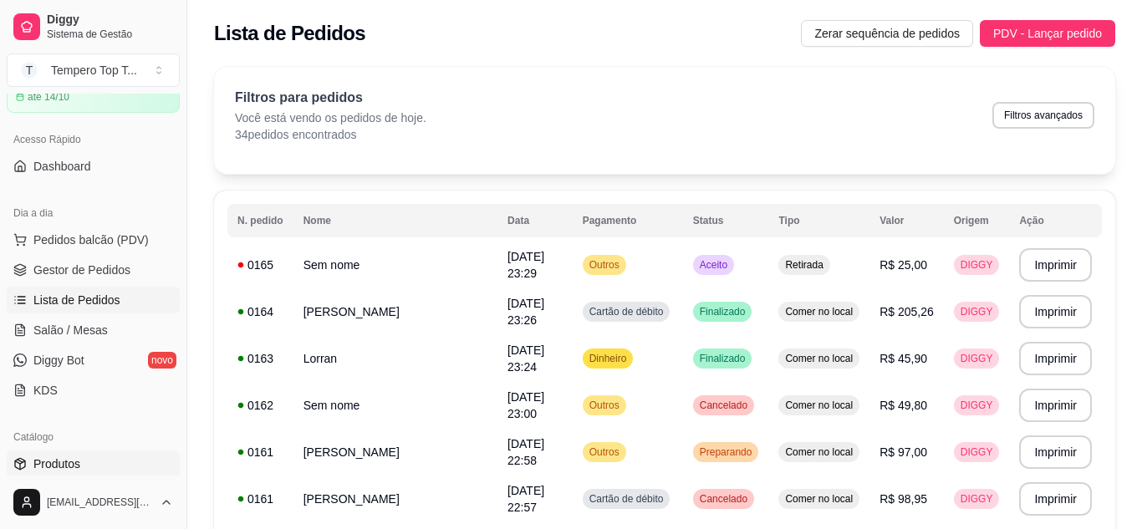
click at [49, 456] on span "Produtos" at bounding box center [56, 464] width 47 height 17
click at [107, 451] on link "Produtos" at bounding box center [93, 464] width 173 height 27
click at [58, 451] on link "Produtos" at bounding box center [93, 464] width 173 height 27
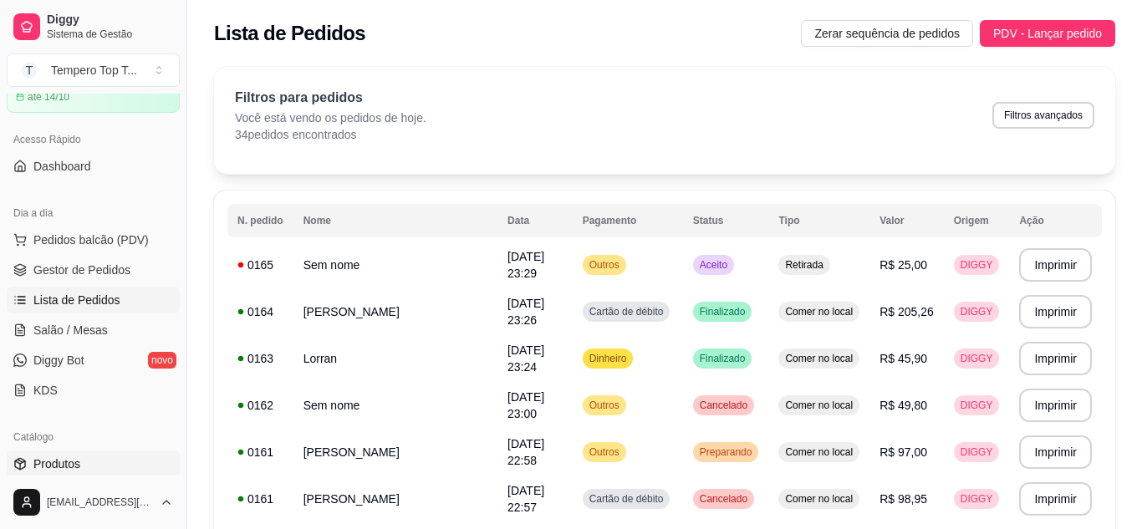
click at [79, 456] on span "Produtos" at bounding box center [56, 464] width 47 height 17
click at [80, 451] on link "Produtos" at bounding box center [93, 464] width 173 height 27
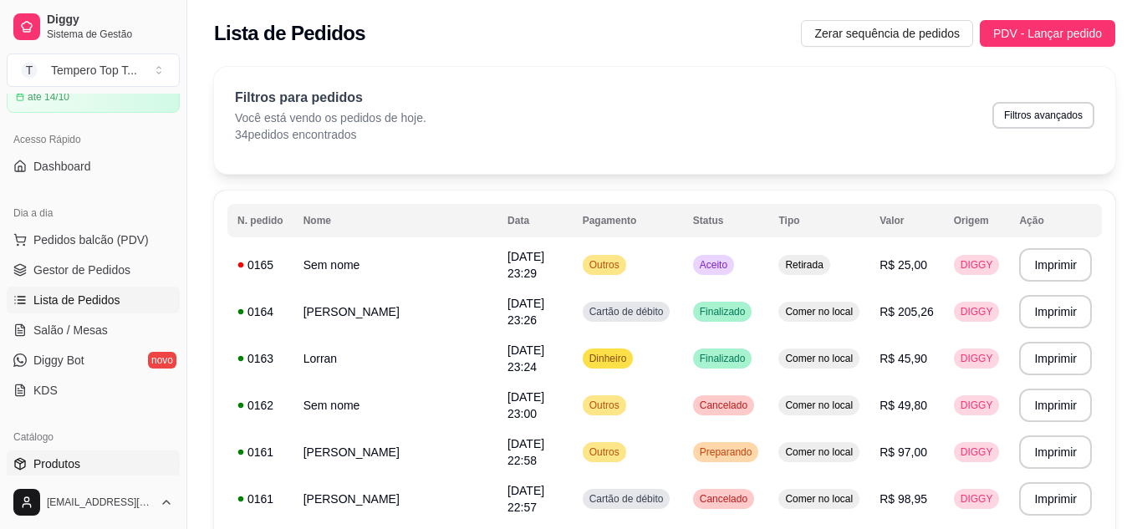
click at [80, 456] on span "Produtos" at bounding box center [56, 464] width 47 height 17
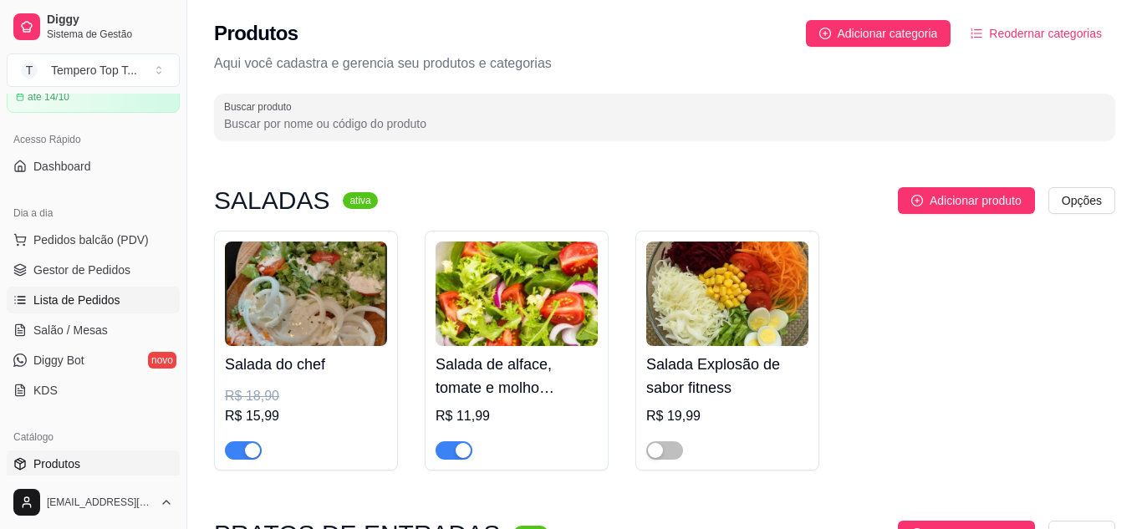
click at [69, 309] on span "Lista de Pedidos" at bounding box center [76, 300] width 87 height 17
click at [97, 314] on link "Lista de Pedidos" at bounding box center [93, 300] width 173 height 27
click at [97, 309] on span "Lista de Pedidos" at bounding box center [76, 300] width 87 height 17
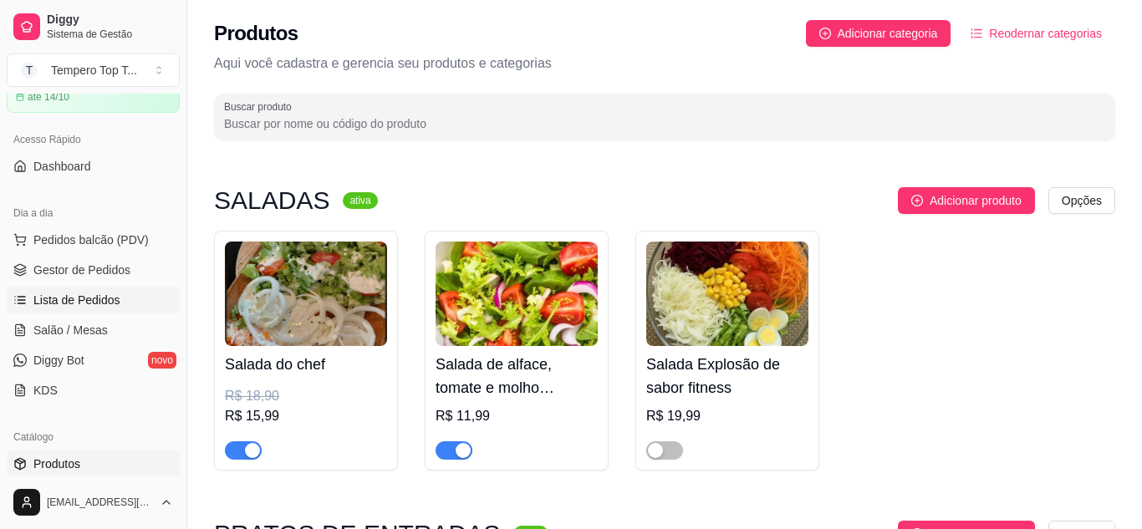
click at [97, 309] on span "Lista de Pedidos" at bounding box center [76, 300] width 87 height 17
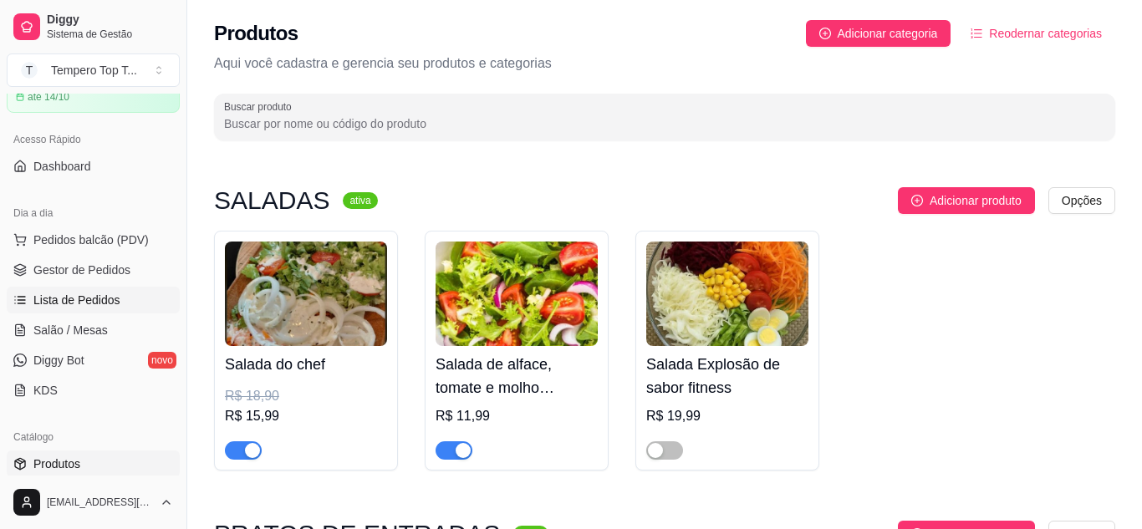
click at [97, 309] on span "Lista de Pedidos" at bounding box center [76, 300] width 87 height 17
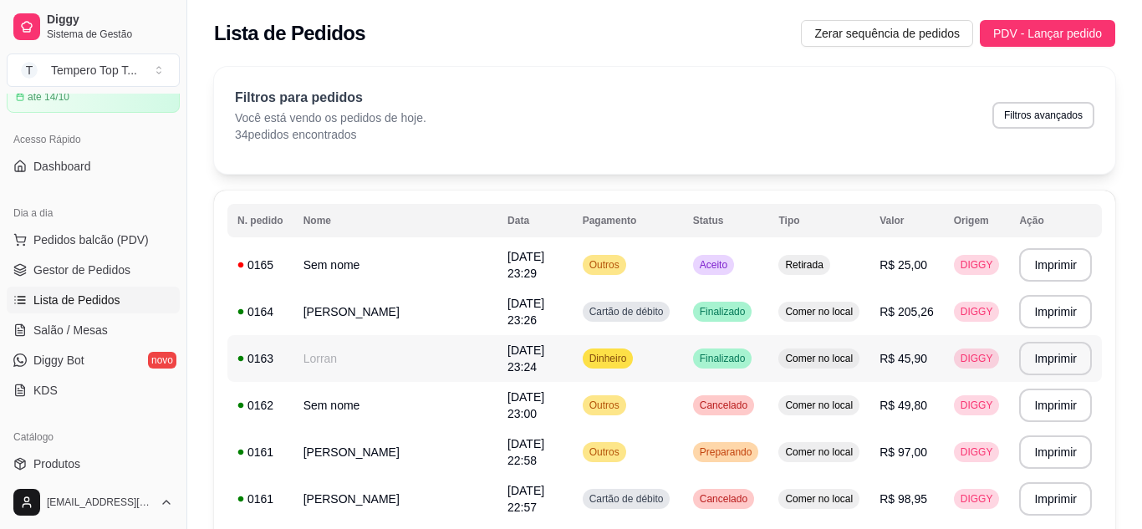
click at [783, 375] on td "Comer no local" at bounding box center [819, 358] width 101 height 47
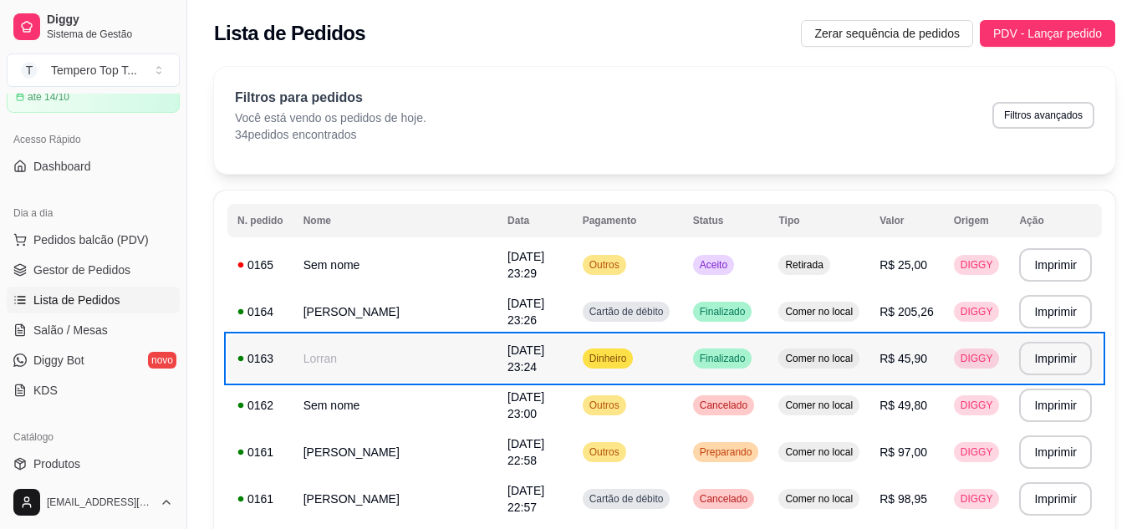
click at [646, 354] on td "Dinheiro" at bounding box center [628, 358] width 110 height 47
click at [739, 359] on span "Finalizado" at bounding box center [723, 358] width 53 height 13
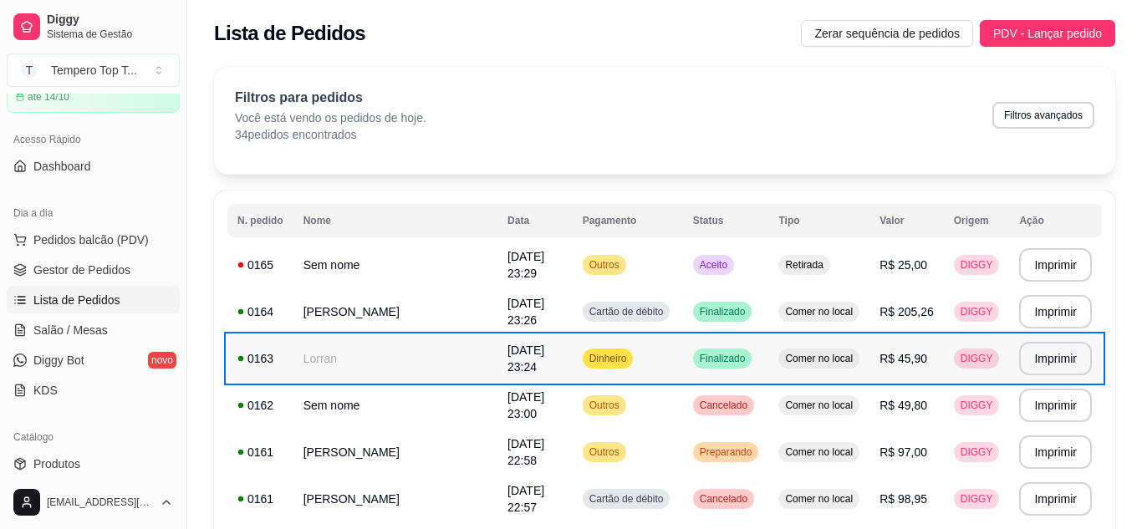
click at [739, 359] on span "Finalizado" at bounding box center [723, 358] width 53 height 13
click at [739, 361] on span "Finalizado" at bounding box center [723, 358] width 53 height 13
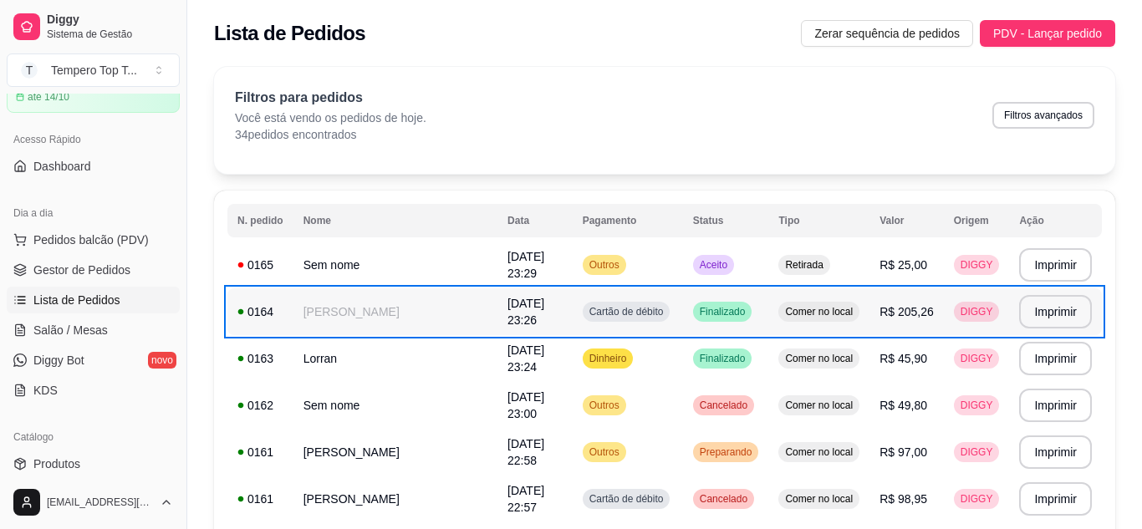
click at [691, 335] on td "Finalizado" at bounding box center [726, 312] width 86 height 47
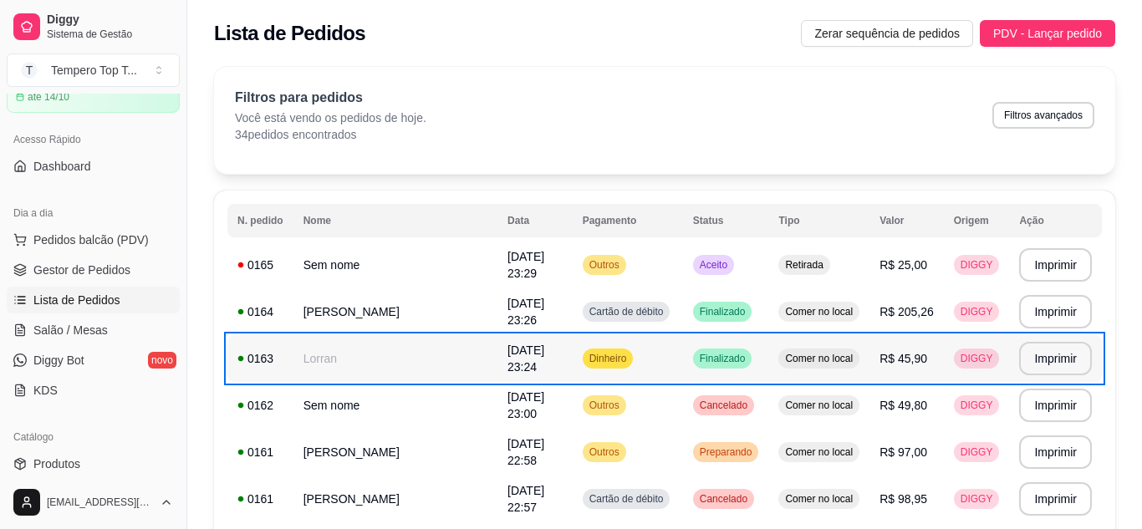
click at [672, 366] on td "Dinheiro" at bounding box center [628, 358] width 110 height 47
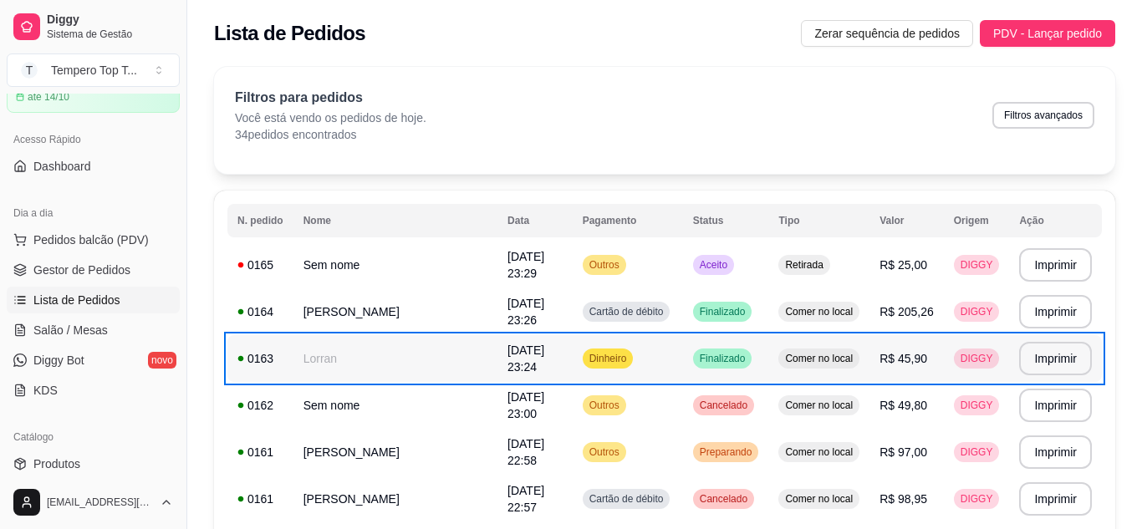
click at [672, 366] on td "Dinheiro" at bounding box center [628, 358] width 110 height 47
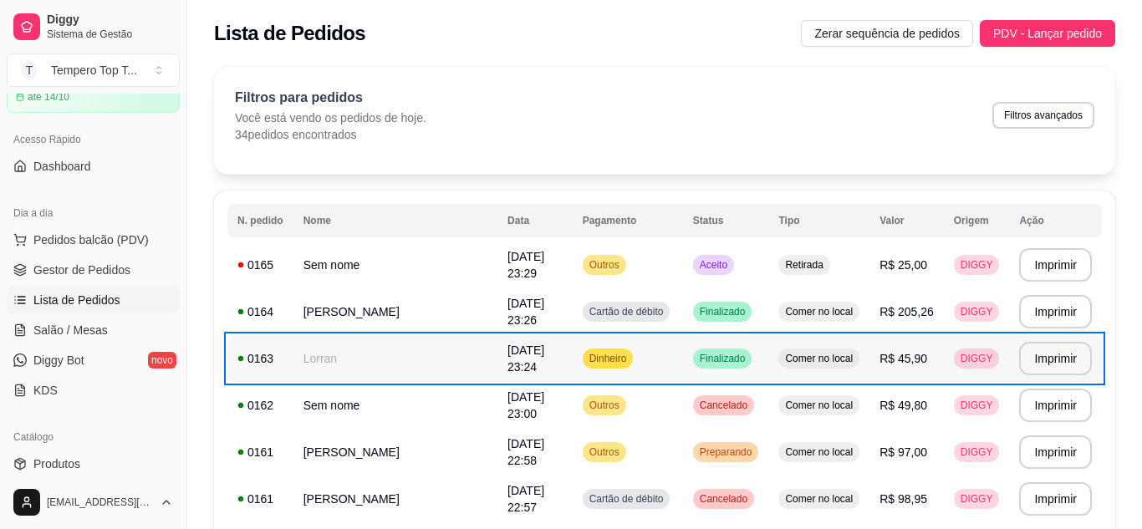
click at [672, 366] on td "Dinheiro" at bounding box center [628, 358] width 110 height 47
click at [859, 348] on td "Comer no local" at bounding box center [819, 358] width 101 height 47
click at [856, 411] on td "Comer no local" at bounding box center [819, 405] width 101 height 47
click at [775, 252] on td "Retirada" at bounding box center [819, 265] width 101 height 47
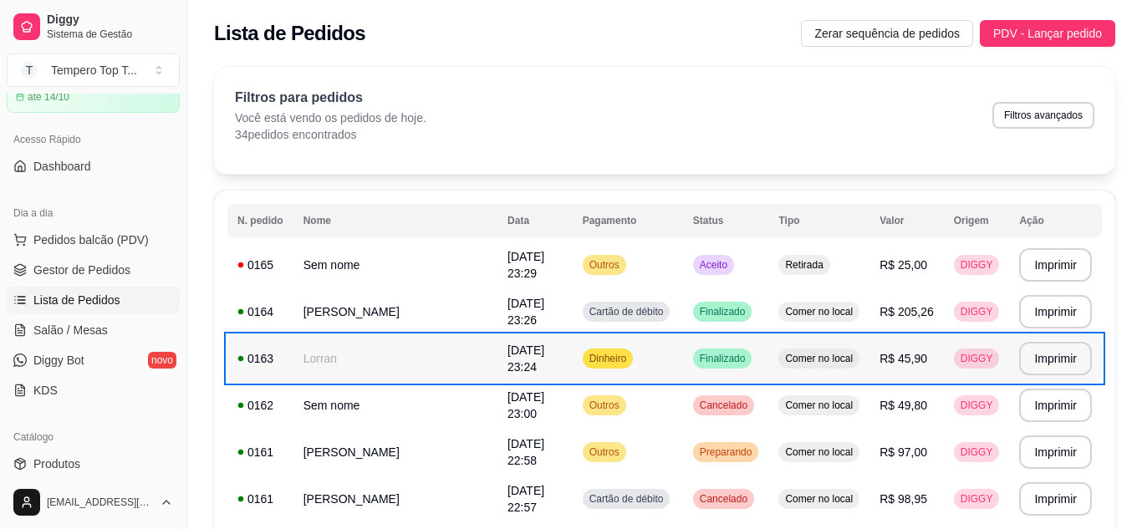
click at [775, 263] on td "Retirada" at bounding box center [819, 265] width 101 height 47
click at [769, 355] on td "Comer no local" at bounding box center [819, 358] width 101 height 47
